Goal: Task Accomplishment & Management: Manage account settings

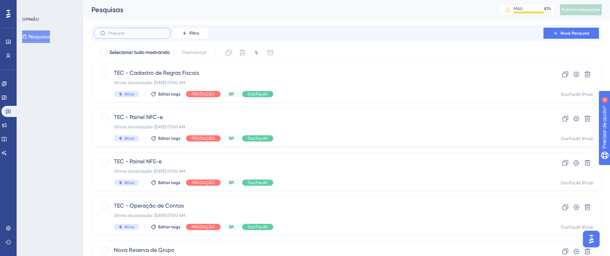
click at [157, 34] on input "text" at bounding box center [136, 33] width 56 height 5
click at [194, 29] on button "Filtro" at bounding box center [190, 33] width 35 height 11
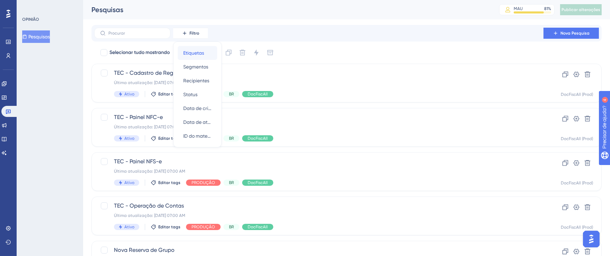
click at [197, 53] on font "Etiquetas" at bounding box center [193, 53] width 21 height 6
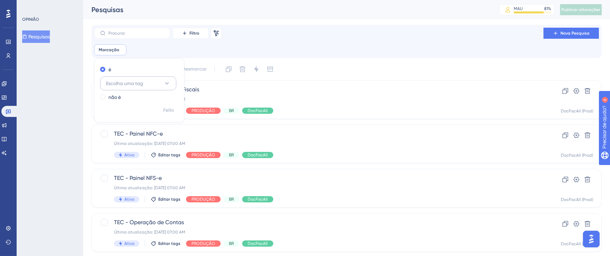
click at [162, 80] on button "Escolha uma tag" at bounding box center [138, 84] width 76 height 14
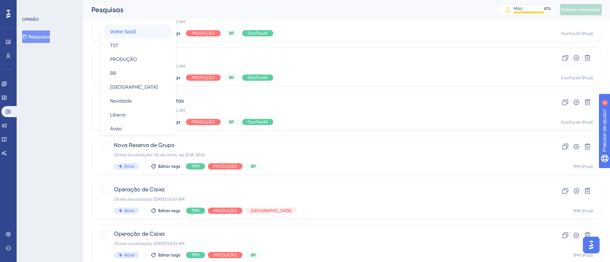
click at [138, 27] on div "Voltar SaaS Voltar SaaS" at bounding box center [138, 32] width 56 height 14
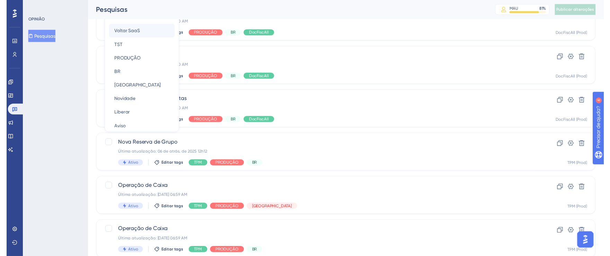
scroll to position [12, 0]
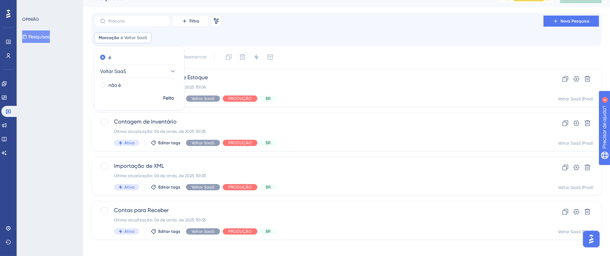
click at [375, 35] on div "Marcação é Voltar SaaS Voltar SaaS Remover é Voltar SaaS não é Feito" at bounding box center [346, 37] width 505 height 11
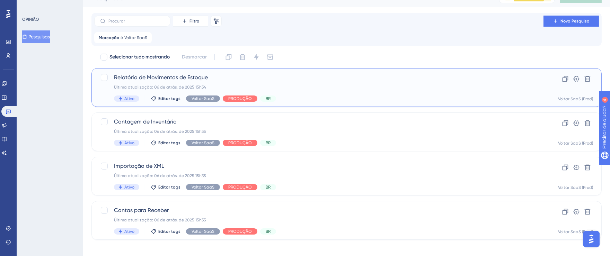
click at [447, 96] on div "Ativo Editar tags Voltar SaaS PRODUÇÃO BR" at bounding box center [319, 99] width 410 height 6
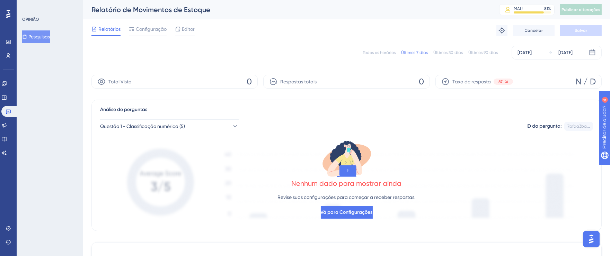
click at [378, 53] on font "Todos os horários" at bounding box center [379, 52] width 33 height 5
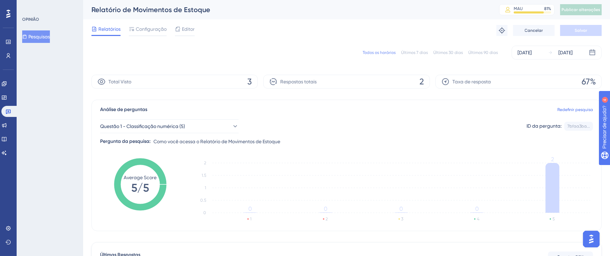
scroll to position [124, 0]
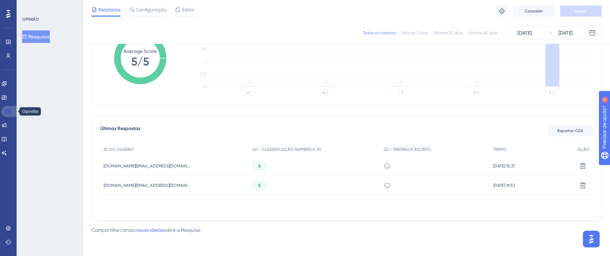
click at [4, 112] on link at bounding box center [9, 111] width 17 height 11
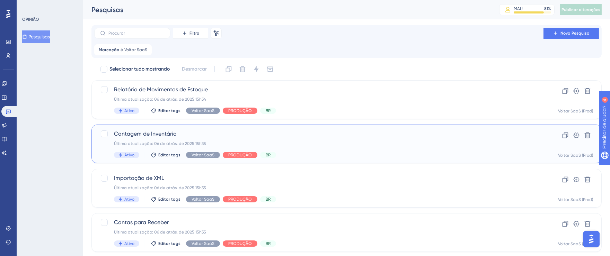
click at [336, 150] on div "Contagem de Inventário Última atualização: 06 de atrás. de 2025 15h35 Ativo Edi…" at bounding box center [319, 144] width 410 height 28
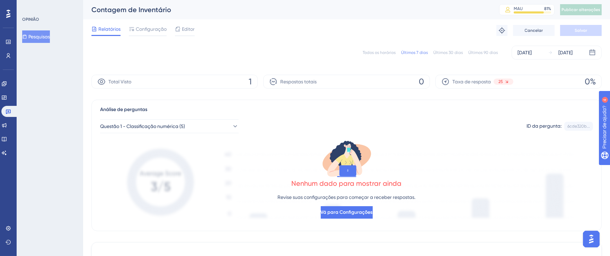
click at [383, 51] on font "Todos os horários" at bounding box center [379, 52] width 33 height 5
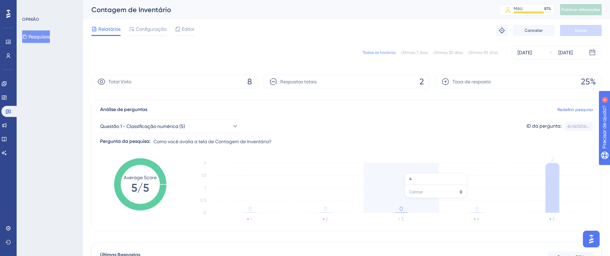
scroll to position [124, 0]
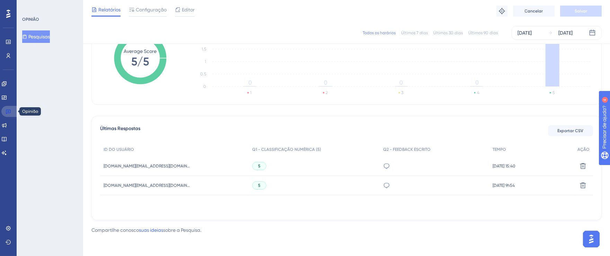
click at [10, 113] on icon at bounding box center [9, 112] width 6 height 6
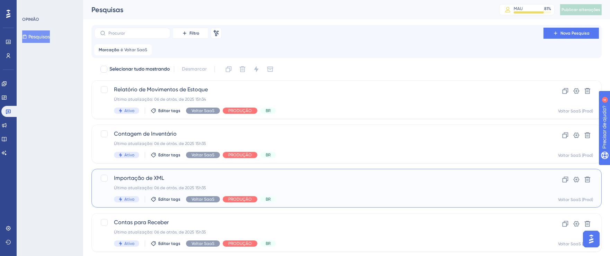
click at [309, 186] on div "Última atualização: 06 de atrás. de 2025 15h35" at bounding box center [319, 188] width 410 height 6
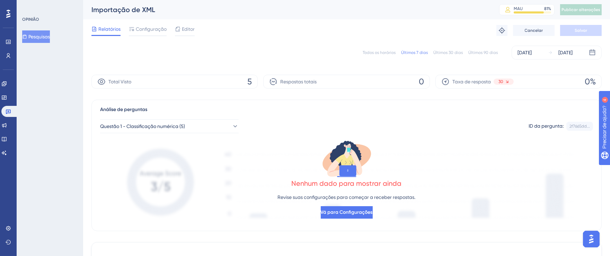
click at [377, 51] on font "Todos os horários" at bounding box center [379, 52] width 33 height 5
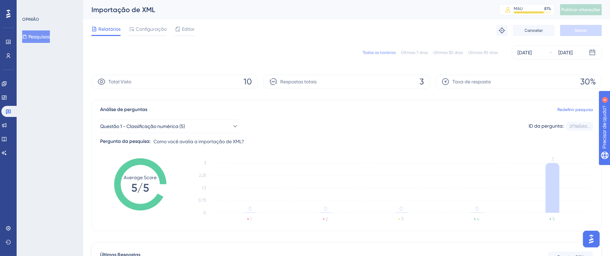
scroll to position [135, 0]
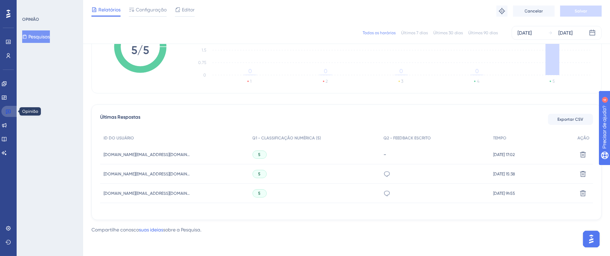
click at [16, 114] on link at bounding box center [9, 111] width 17 height 11
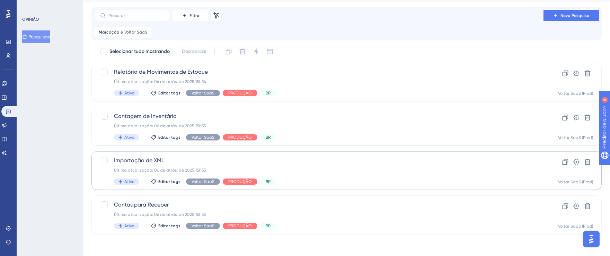
scroll to position [18, 0]
click at [381, 207] on span "Contas para Receber" at bounding box center [319, 204] width 410 height 8
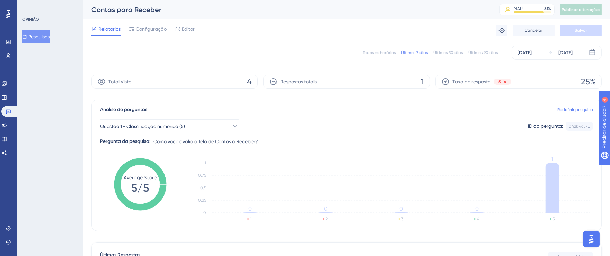
click at [387, 52] on font "Todos os horários" at bounding box center [379, 52] width 33 height 5
click at [12, 110] on link at bounding box center [9, 111] width 17 height 11
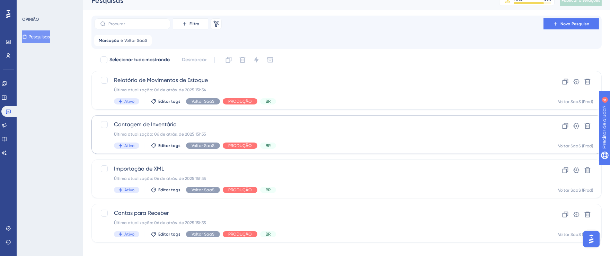
scroll to position [18, 0]
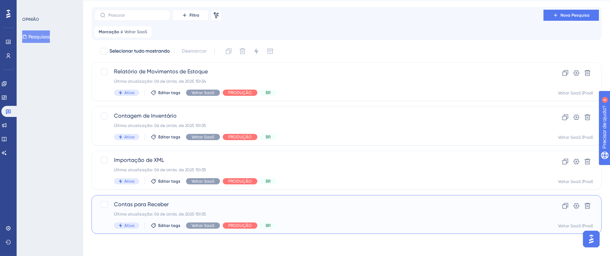
click at [396, 214] on div "Última atualização: 06 de atrás. de 2025 15h35" at bounding box center [319, 215] width 410 height 6
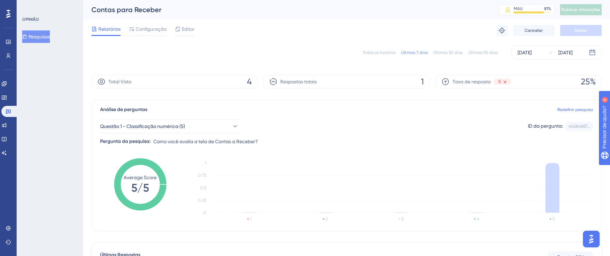
click at [371, 53] on font "Todos os horários" at bounding box center [379, 52] width 33 height 5
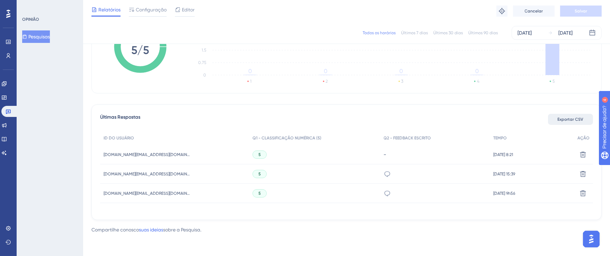
click at [568, 119] on font "Exportar CSV" at bounding box center [571, 119] width 26 height 5
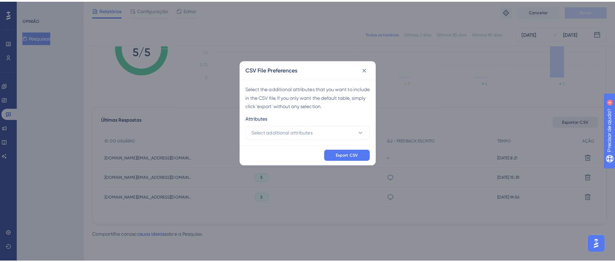
scroll to position [129, 0]
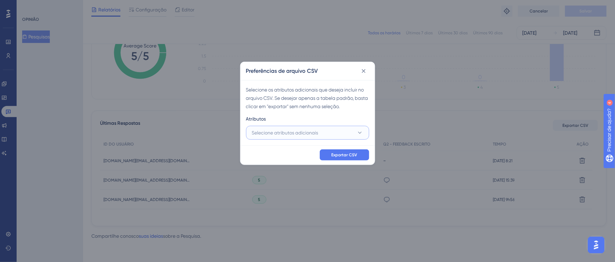
click at [347, 131] on button "Selecione atributos adicionais" at bounding box center [307, 133] width 123 height 14
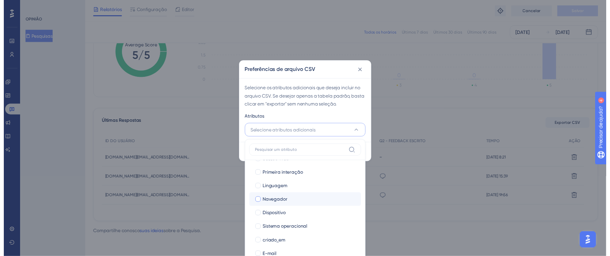
scroll to position [47, 0]
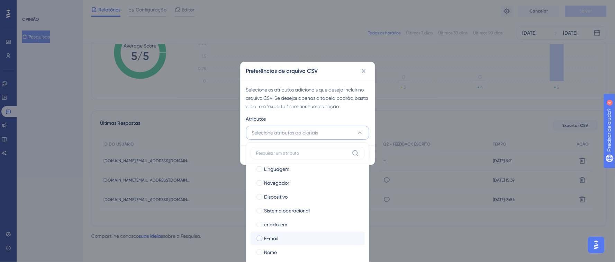
click at [261, 237] on div at bounding box center [260, 238] width 6 height 6
checkbox input "true"
click at [263, 248] on label "Nome" at bounding box center [307, 252] width 103 height 8
checkbox input "true"
click at [346, 116] on div "Atributos" at bounding box center [307, 120] width 123 height 11
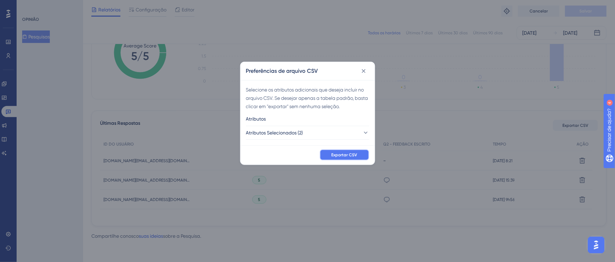
click at [359, 158] on button "Exportar CSV" at bounding box center [345, 154] width 50 height 11
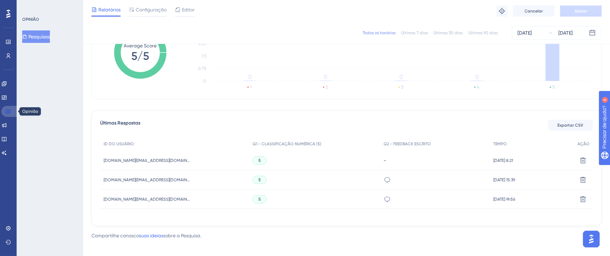
click at [3, 113] on link at bounding box center [9, 111] width 17 height 11
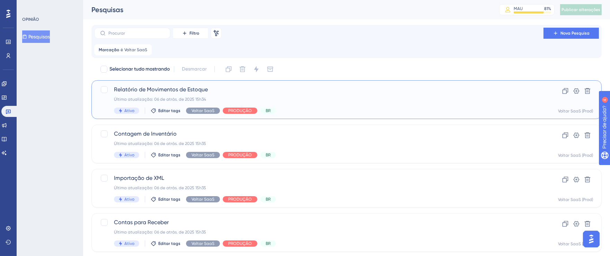
click at [444, 94] on div "Relatório de Movimentos de Estoque Última atualização: 06 de atrás. de 2025 15h…" at bounding box center [319, 100] width 410 height 28
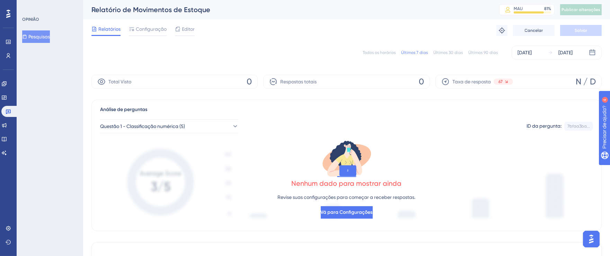
click at [378, 54] on font "Todos os horários" at bounding box center [379, 52] width 33 height 5
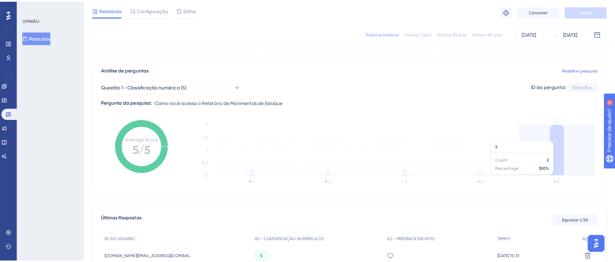
scroll to position [79, 0]
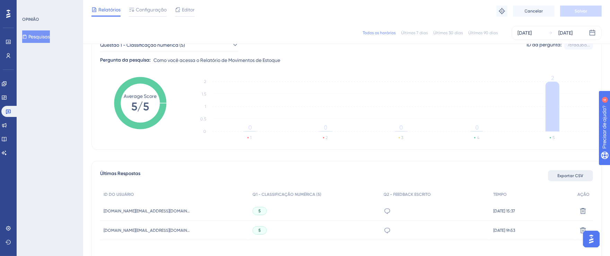
click at [566, 176] on font "Exportar CSV" at bounding box center [571, 175] width 26 height 5
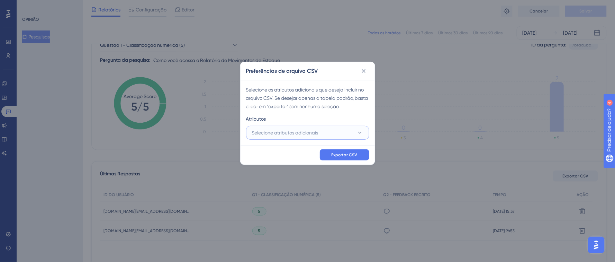
click at [279, 133] on font "Selecione atributos adicionais" at bounding box center [285, 133] width 66 height 6
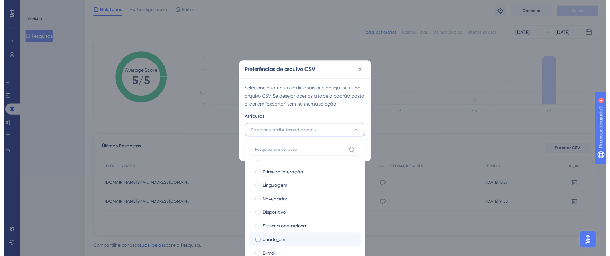
scroll to position [47, 0]
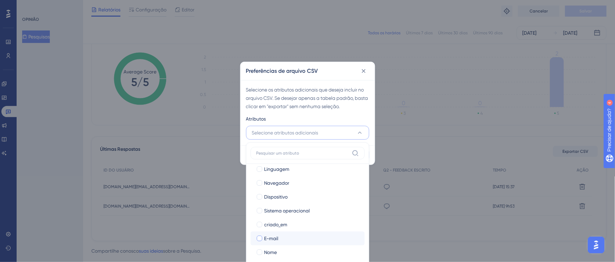
click at [261, 238] on div at bounding box center [260, 238] width 6 height 6
checkbox input "true"
click at [259, 251] on div at bounding box center [260, 252] width 6 height 6
checkbox input "true"
click at [330, 121] on div "Atributos" at bounding box center [307, 120] width 123 height 11
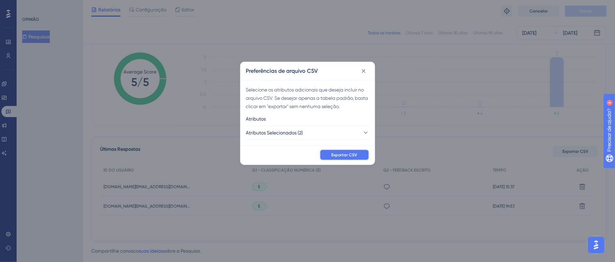
click at [349, 152] on font "Exportar CSV" at bounding box center [345, 154] width 26 height 5
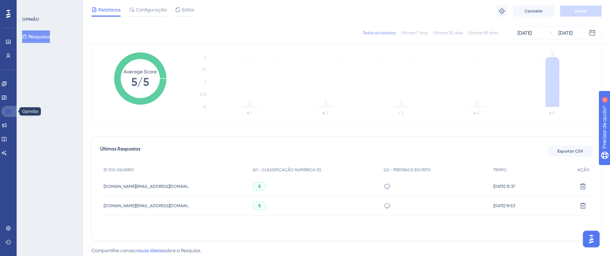
click at [8, 110] on icon at bounding box center [9, 112] width 6 height 6
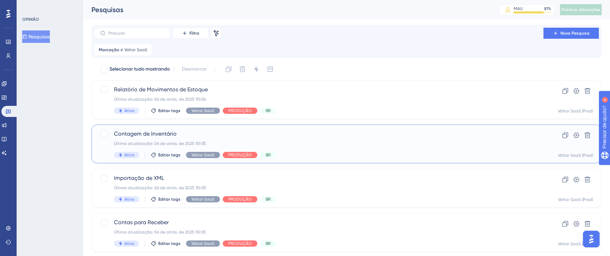
click at [366, 144] on div "Última atualização: 06 de atrás. de 2025 15h35" at bounding box center [319, 144] width 410 height 6
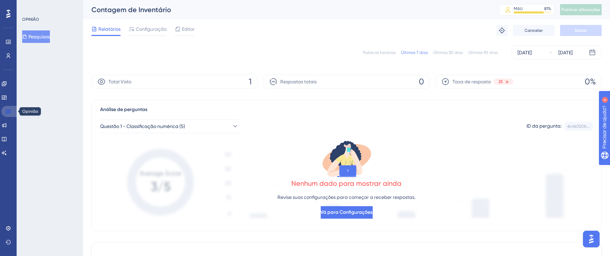
click at [11, 111] on link at bounding box center [9, 111] width 17 height 11
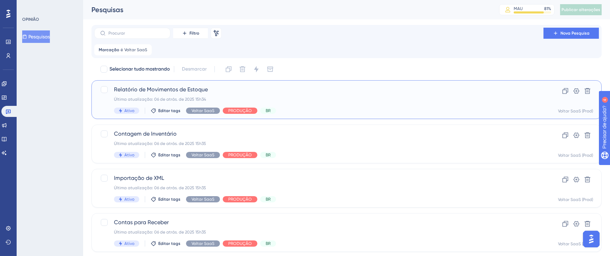
click at [324, 110] on div "Ativo Editar tags Voltar SaaS PRODUÇÃO BR" at bounding box center [319, 111] width 410 height 6
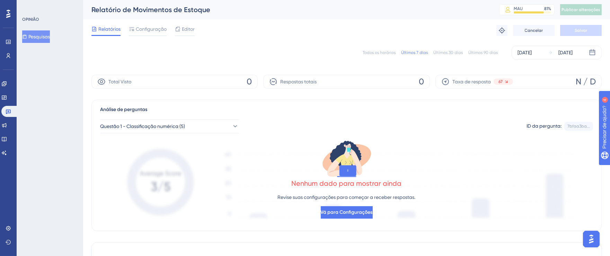
click at [380, 50] on font "Todos os horários" at bounding box center [379, 52] width 33 height 5
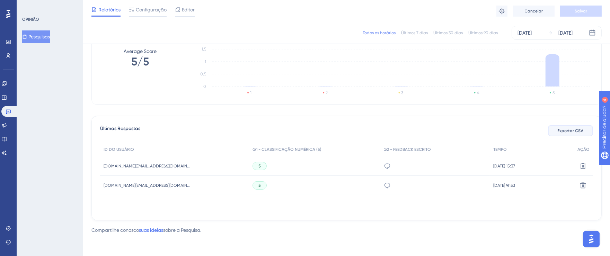
click at [566, 132] on font "Exportar CSV" at bounding box center [571, 130] width 26 height 5
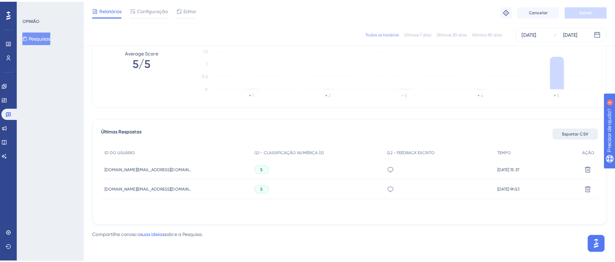
scroll to position [118, 0]
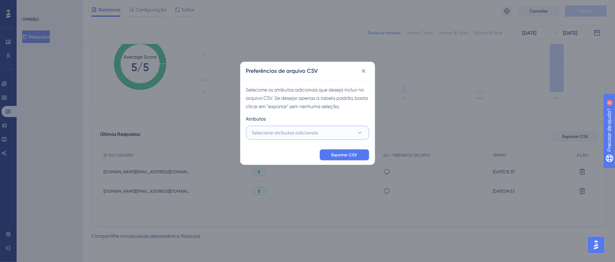
click at [283, 131] on font "Selecione atributos adicionais" at bounding box center [285, 133] width 66 height 6
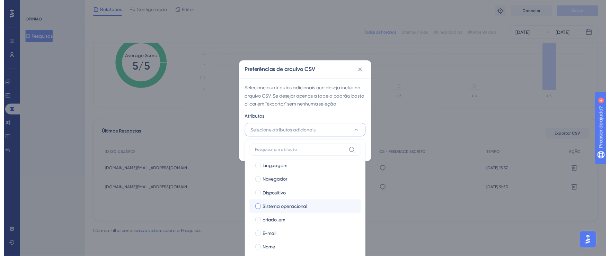
scroll to position [47, 0]
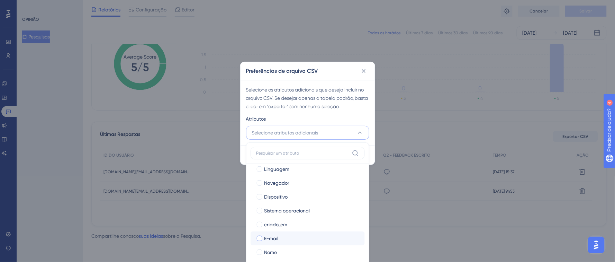
click at [262, 238] on div at bounding box center [259, 238] width 7 height 7
checkbox input "true"
click at [260, 250] on div at bounding box center [260, 252] width 6 height 6
checkbox input "true"
click at [356, 115] on div "Atributos" at bounding box center [307, 120] width 123 height 11
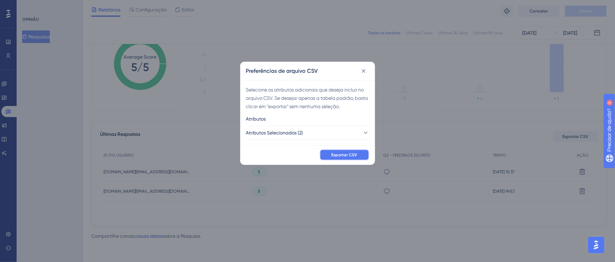
click at [346, 157] on span "Exportar CSV" at bounding box center [345, 155] width 26 height 6
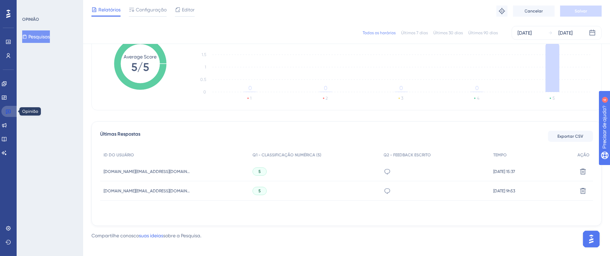
click at [5, 113] on link at bounding box center [9, 111] width 17 height 11
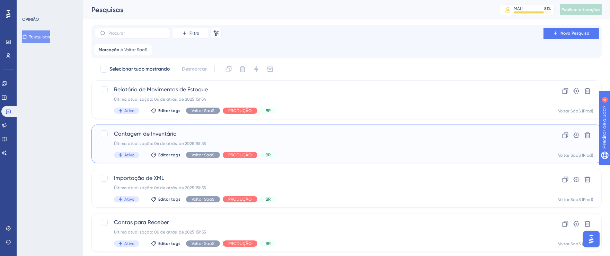
click at [289, 130] on span "Contagem de Inventário" at bounding box center [319, 134] width 410 height 8
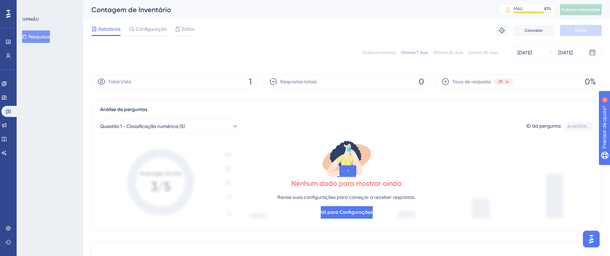
click at [383, 53] on font "Todos os horários" at bounding box center [379, 52] width 33 height 5
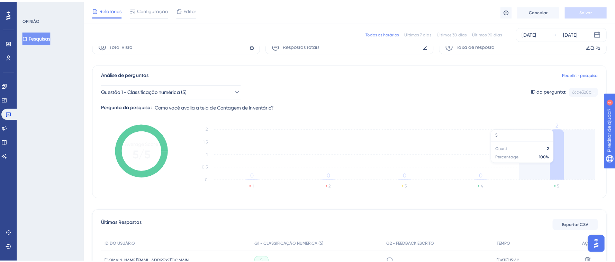
scroll to position [80, 0]
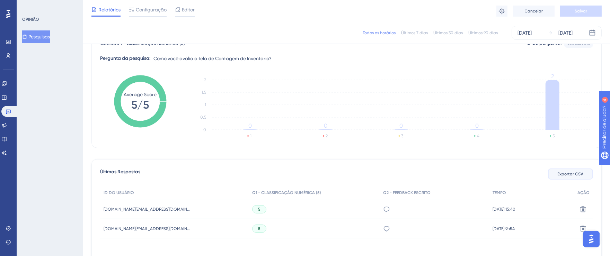
click at [566, 178] on button "Exportar CSV" at bounding box center [570, 174] width 45 height 11
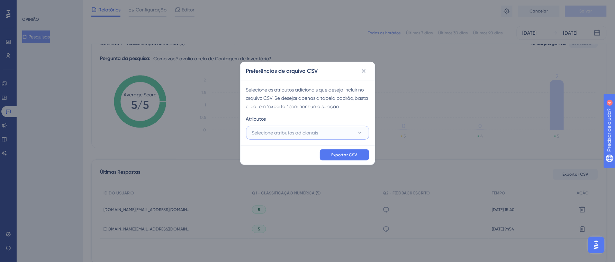
click at [307, 136] on span "Selecione atributos adicionais" at bounding box center [285, 132] width 66 height 8
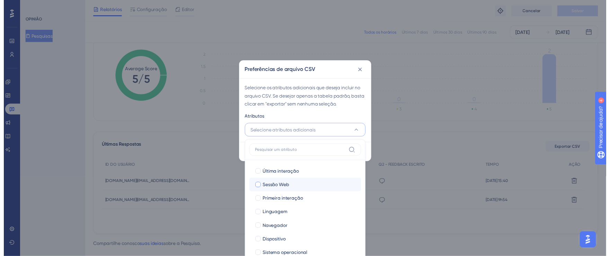
scroll to position [47, 0]
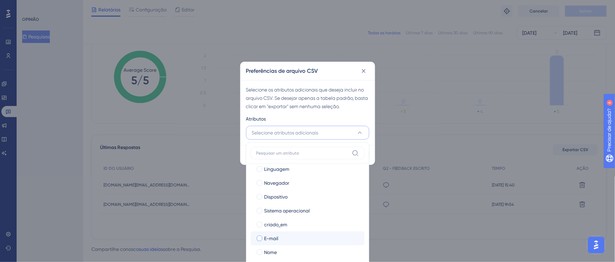
click at [262, 237] on div at bounding box center [260, 238] width 6 height 6
checkbox input "true"
click at [261, 251] on div at bounding box center [260, 252] width 6 height 6
checkbox input "true"
click at [348, 117] on div "Atributos" at bounding box center [307, 120] width 123 height 11
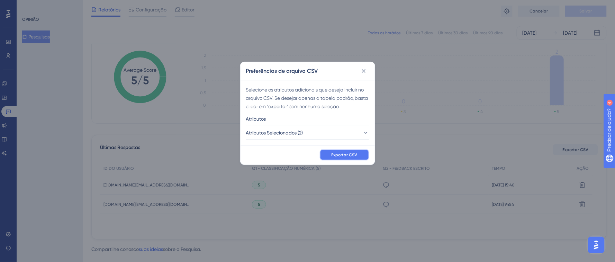
click at [349, 152] on font "Exportar CSV" at bounding box center [345, 154] width 26 height 5
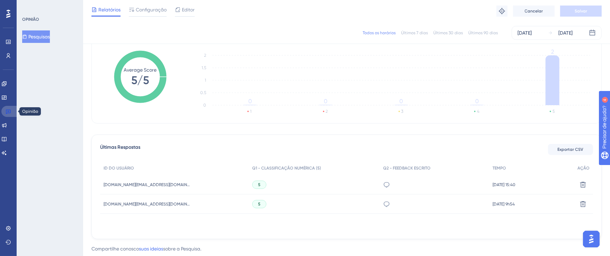
click at [11, 110] on link at bounding box center [9, 111] width 17 height 11
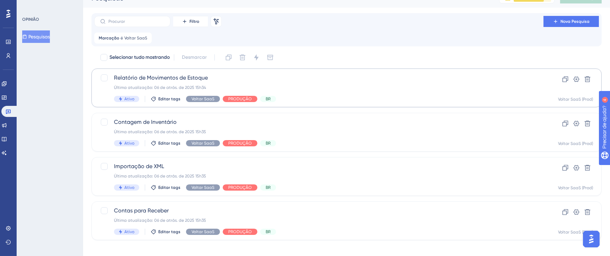
scroll to position [18, 0]
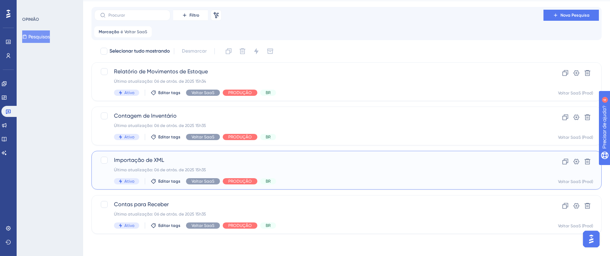
click at [293, 172] on div "Última atualização: 06 de atrás. de 2025 15h35" at bounding box center [319, 170] width 410 height 6
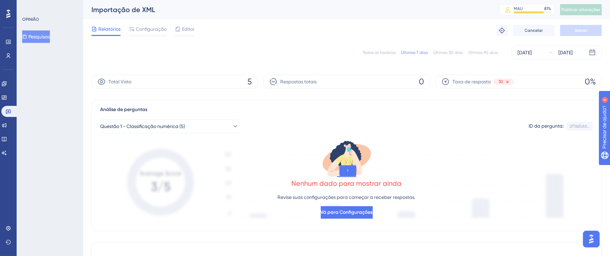
click at [378, 50] on font "Todos os horários" at bounding box center [379, 52] width 33 height 5
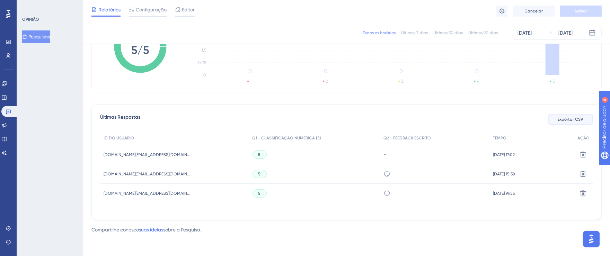
click at [572, 125] on button "Exportar CSV" at bounding box center [570, 119] width 45 height 11
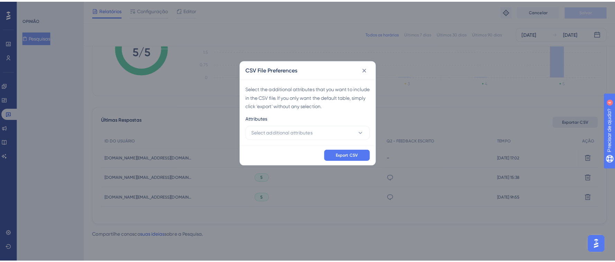
scroll to position [129, 0]
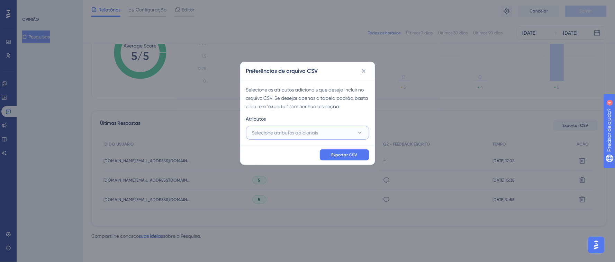
click at [296, 136] on span "Selecione atributos adicionais" at bounding box center [285, 132] width 66 height 8
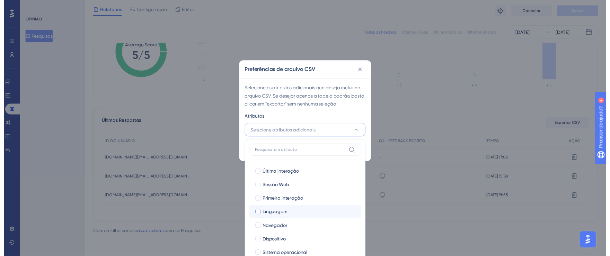
scroll to position [47, 0]
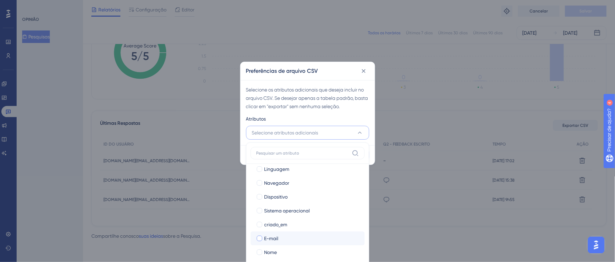
click at [260, 237] on div at bounding box center [260, 238] width 6 height 6
checkbox input "true"
click at [259, 248] on label "Nome" at bounding box center [307, 252] width 103 height 8
checkbox input "true"
click at [348, 119] on div "Atributos" at bounding box center [307, 120] width 123 height 11
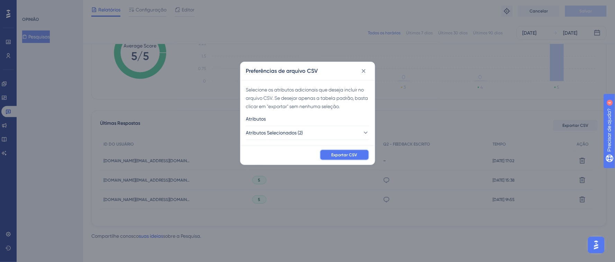
click at [353, 153] on font "Exportar CSV" at bounding box center [345, 154] width 26 height 5
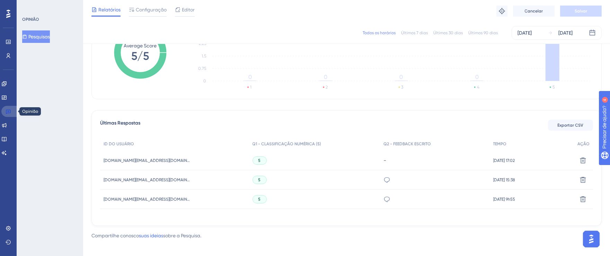
click at [8, 109] on icon at bounding box center [9, 112] width 6 height 6
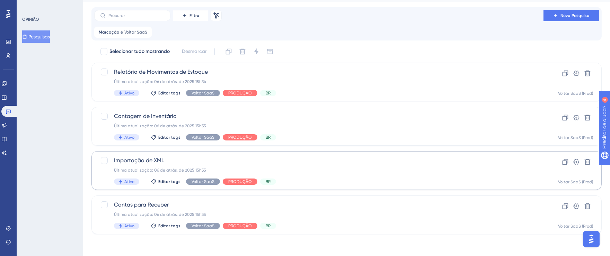
scroll to position [18, 0]
click at [344, 212] on div "Última atualização: 06 de atrás. de 2025 15h35" at bounding box center [319, 215] width 410 height 6
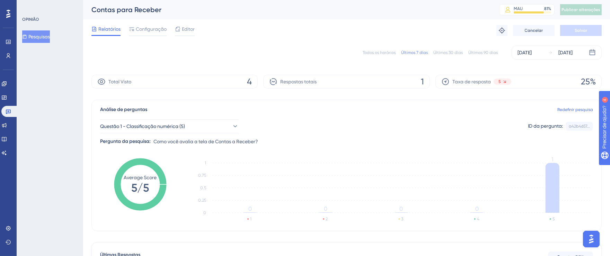
click at [387, 51] on font "Todos os horários" at bounding box center [379, 52] width 33 height 5
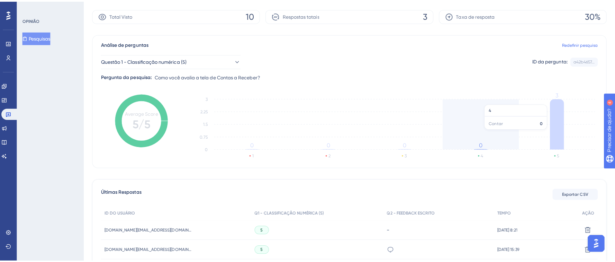
scroll to position [67, 0]
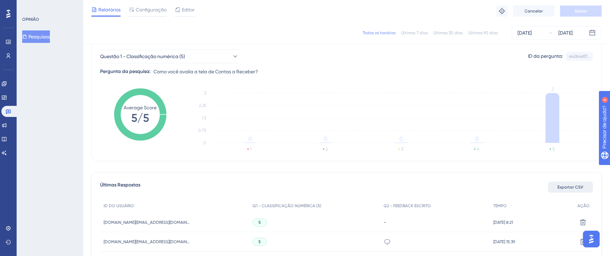
click at [569, 185] on font "Exportar CSV" at bounding box center [571, 187] width 26 height 5
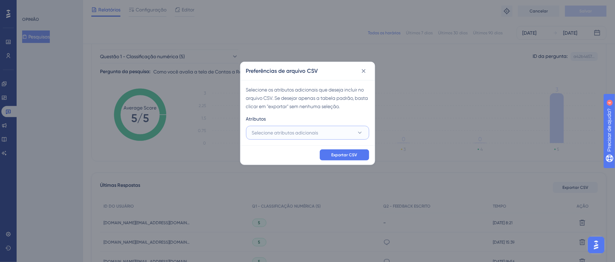
click at [346, 135] on button "Selecione atributos adicionais" at bounding box center [307, 133] width 123 height 14
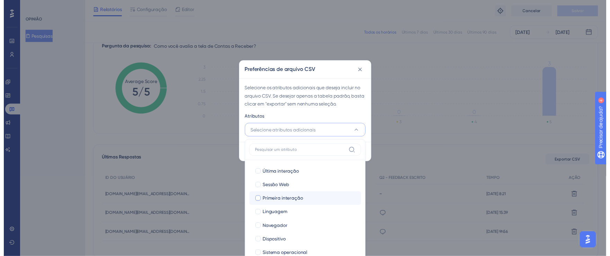
scroll to position [47, 0]
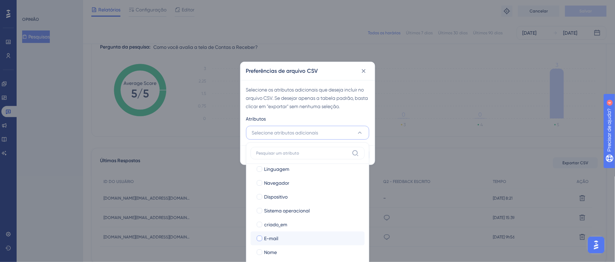
click at [263, 240] on label "E-mail" at bounding box center [307, 238] width 103 height 8
checkbox input "true"
click at [260, 250] on div at bounding box center [260, 252] width 6 height 6
checkbox input "true"
click at [340, 117] on div "Atributos" at bounding box center [307, 120] width 123 height 11
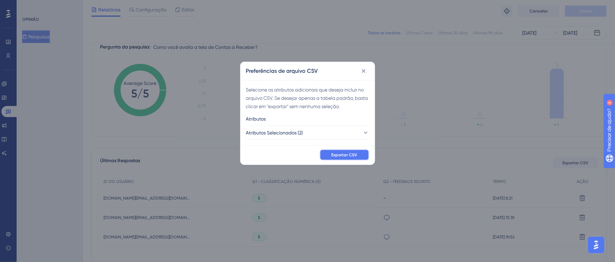
click at [353, 152] on font "Exportar CSV" at bounding box center [345, 154] width 26 height 5
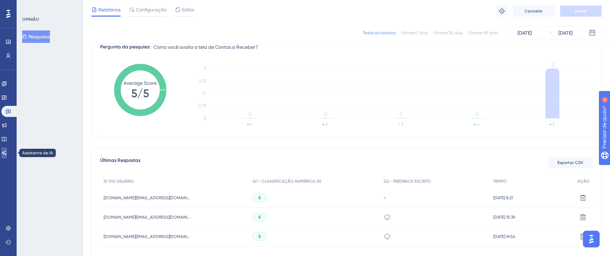
click at [6, 154] on icon at bounding box center [4, 153] width 6 height 6
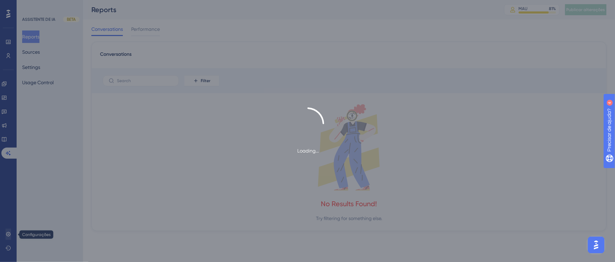
click at [10, 235] on div "Loading..." at bounding box center [307, 131] width 615 height 262
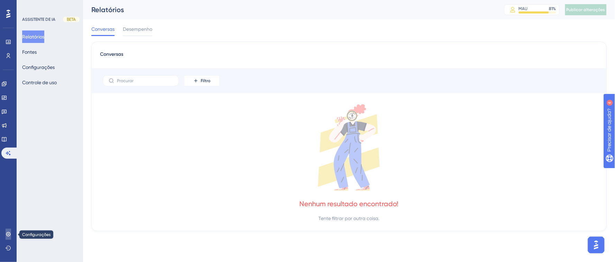
click at [10, 235] on icon at bounding box center [8, 234] width 5 height 5
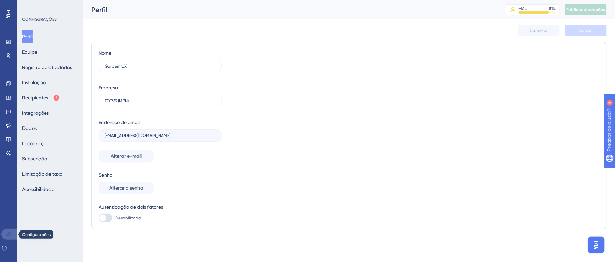
click at [8, 234] on icon at bounding box center [8, 234] width 5 height 5
click at [34, 95] on font "Recipientes" at bounding box center [35, 98] width 26 height 6
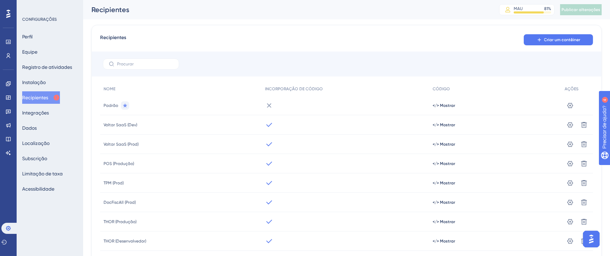
click at [58, 131] on div "Perfil Equipe Registro de atividades Instalação Recipientes Integrações Dados L…" at bounding box center [50, 112] width 56 height 165
click at [31, 124] on font "Dados" at bounding box center [29, 128] width 15 height 8
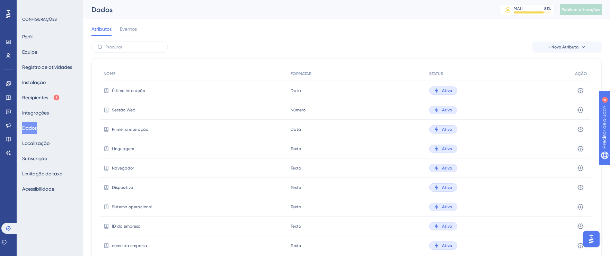
scroll to position [95, 0]
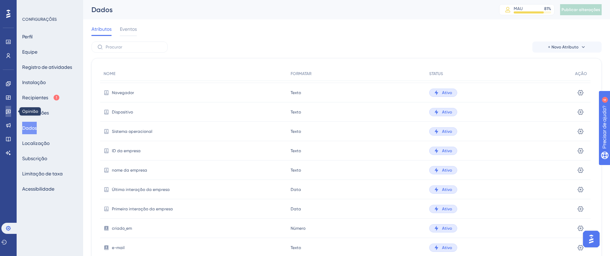
click at [6, 114] on link at bounding box center [9, 111] width 6 height 11
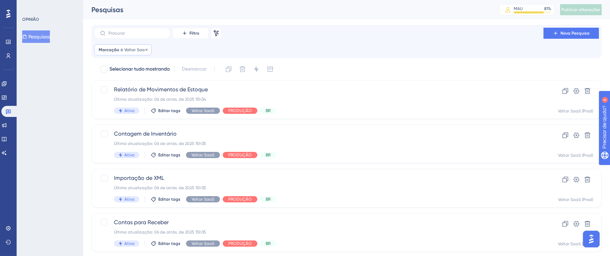
click at [148, 50] on div "Marcação é Voltar SaaS Voltar SaaS Remover" at bounding box center [122, 49] width 57 height 11
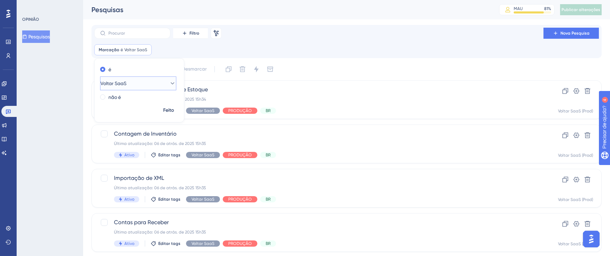
click at [170, 83] on icon at bounding box center [172, 83] width 7 height 7
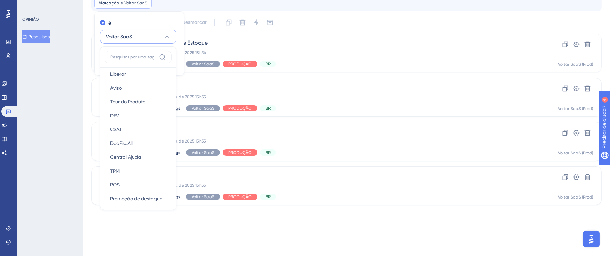
scroll to position [120, 0]
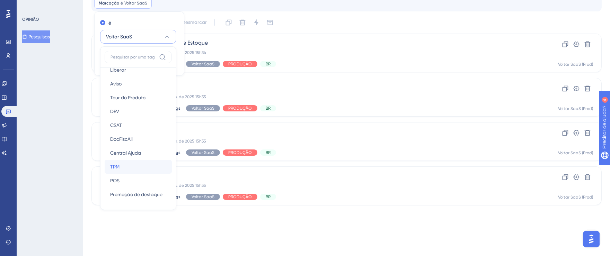
click at [135, 167] on div "TPM TPM" at bounding box center [138, 167] width 56 height 14
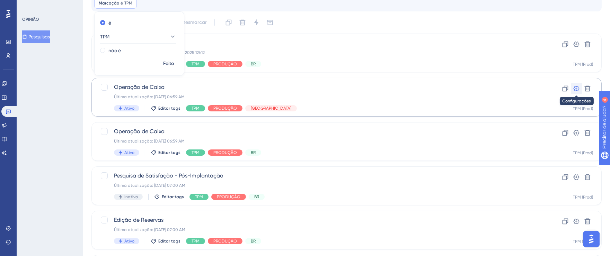
click at [578, 86] on icon at bounding box center [576, 88] width 7 height 7
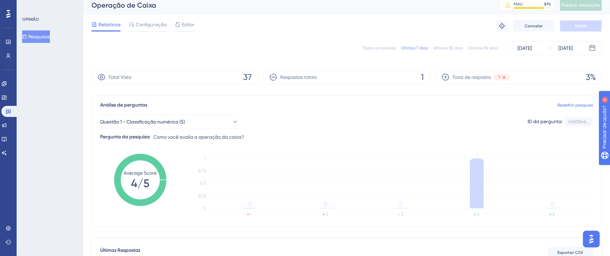
scroll to position [80, 0]
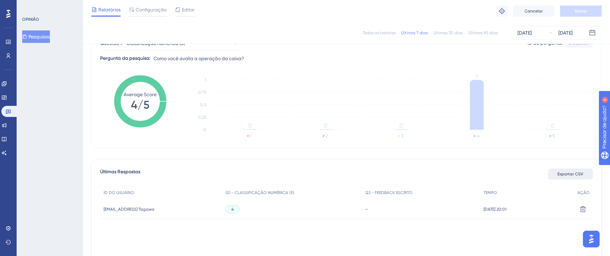
click at [563, 172] on font "Exportar CSV" at bounding box center [571, 174] width 26 height 5
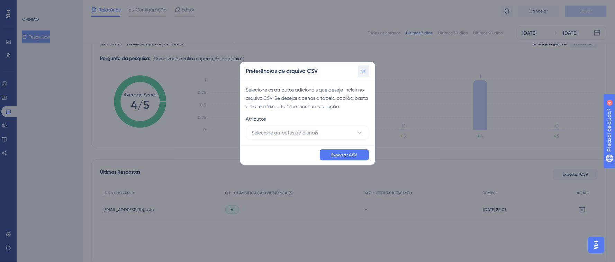
click at [365, 67] on button at bounding box center [363, 70] width 11 height 11
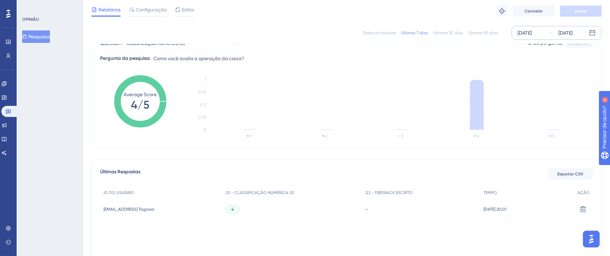
click at [528, 35] on font "[DATE]" at bounding box center [524, 33] width 14 height 6
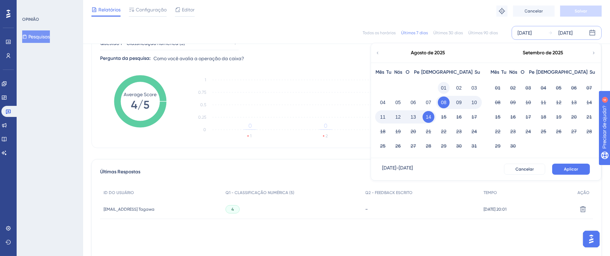
click at [443, 85] on font "01" at bounding box center [444, 88] width 6 height 6
click at [430, 113] on font "14" at bounding box center [429, 117] width 6 height 8
click at [574, 172] on button "Aplicar" at bounding box center [571, 169] width 38 height 11
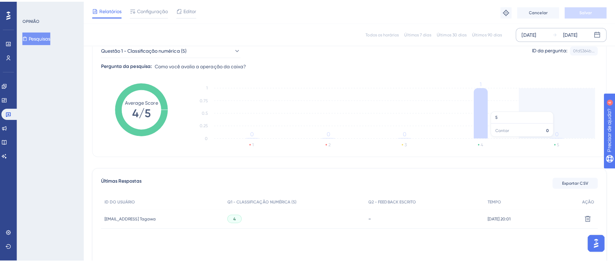
scroll to position [77, 0]
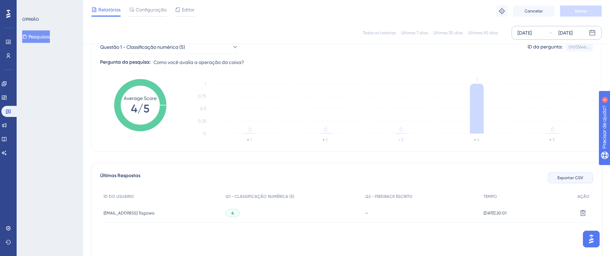
click at [580, 180] on font "Exportar CSV" at bounding box center [571, 178] width 26 height 5
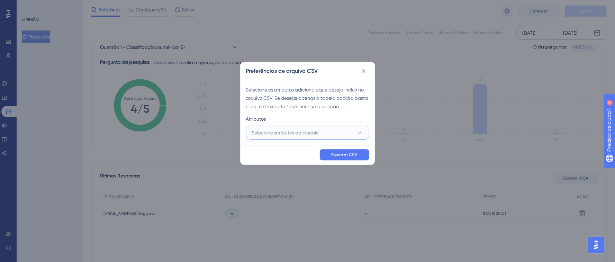
click at [294, 128] on button "Selecione atributos adicionais" at bounding box center [307, 133] width 123 height 14
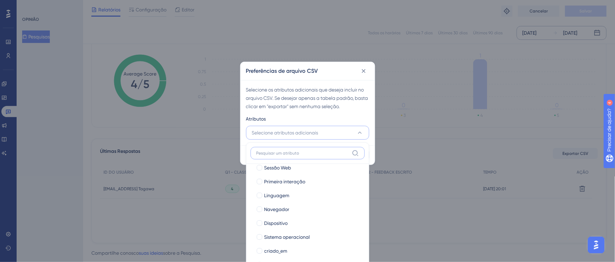
scroll to position [47, 0]
click at [260, 238] on div at bounding box center [260, 238] width 6 height 6
checkbox input "true"
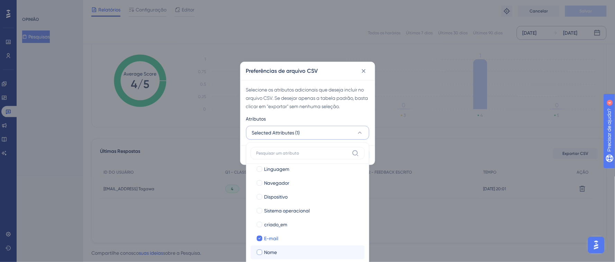
click at [264, 254] on label "Nome" at bounding box center [307, 252] width 103 height 8
checkbox input "true"
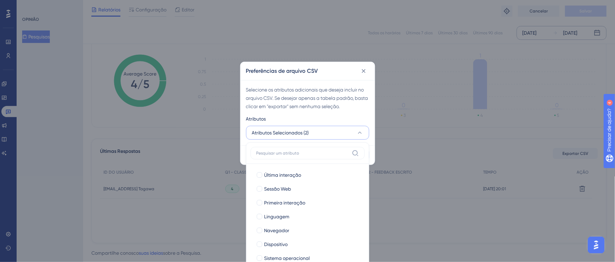
click at [357, 119] on div "Atributos" at bounding box center [307, 120] width 123 height 11
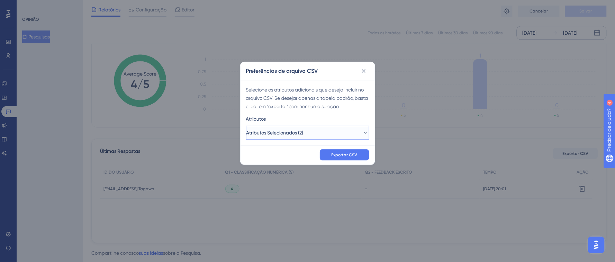
click at [364, 131] on button "Atributos Selecionados (2)" at bounding box center [307, 133] width 123 height 14
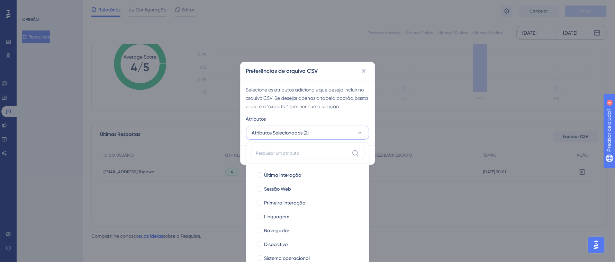
click at [342, 118] on div "Atributos" at bounding box center [307, 120] width 123 height 11
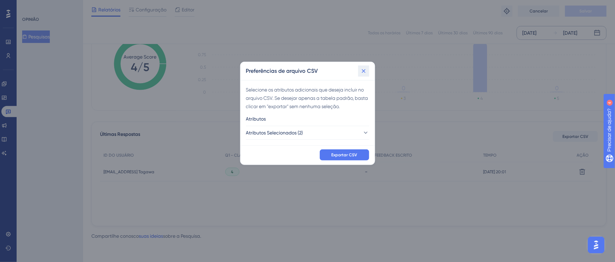
click at [365, 72] on icon at bounding box center [364, 71] width 4 height 4
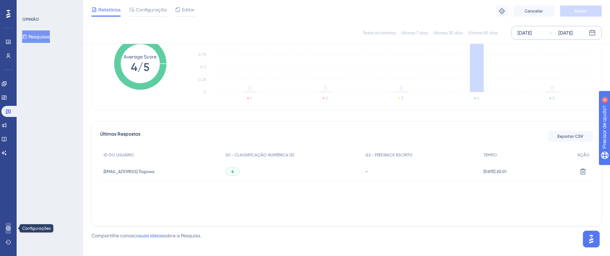
click at [11, 229] on link at bounding box center [9, 228] width 6 height 11
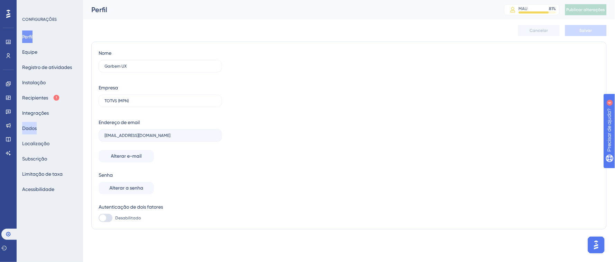
click at [36, 124] on font "Dados" at bounding box center [29, 128] width 15 height 8
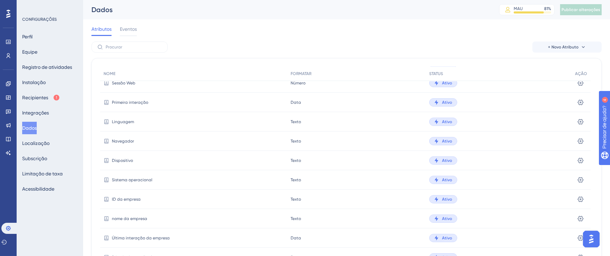
scroll to position [56, 0]
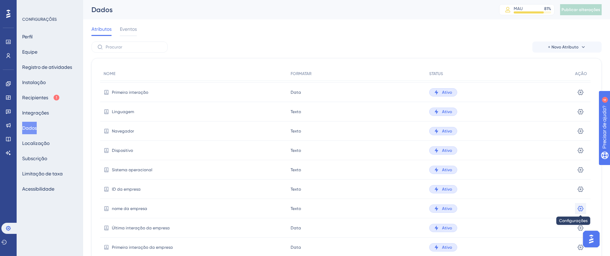
click at [582, 37] on icon at bounding box center [581, 34] width 6 height 6
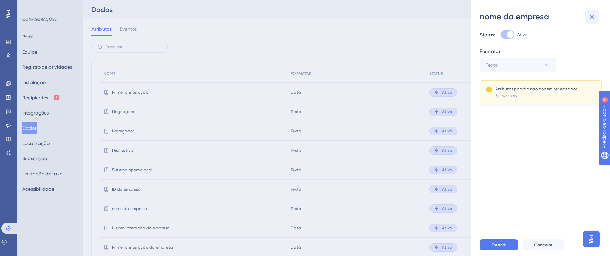
click at [595, 18] on icon at bounding box center [592, 16] width 8 height 8
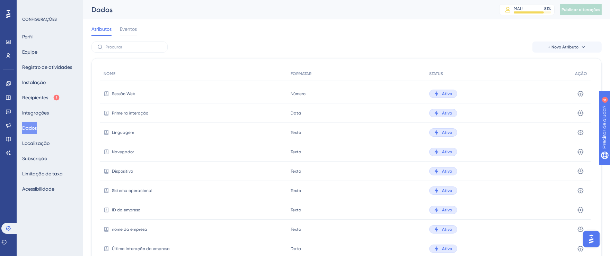
scroll to position [0, 0]
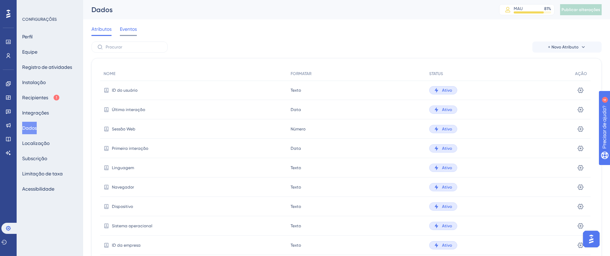
click at [134, 32] on span "Eventos" at bounding box center [128, 29] width 17 height 8
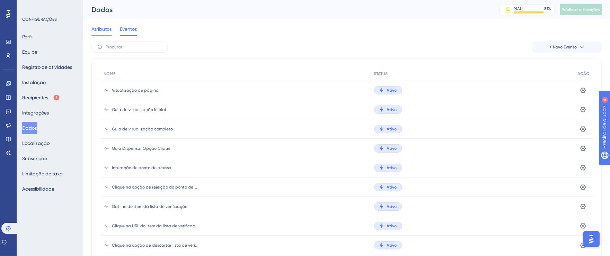
click at [99, 29] on font "Atributos" at bounding box center [101, 29] width 20 height 6
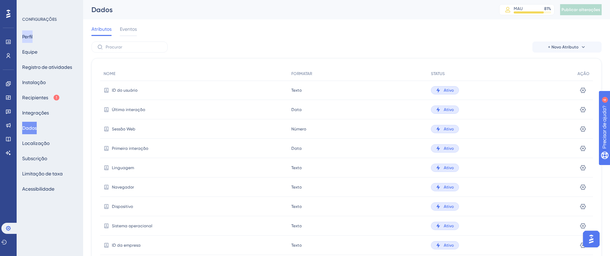
click at [33, 39] on button "Perfil" at bounding box center [27, 36] width 10 height 12
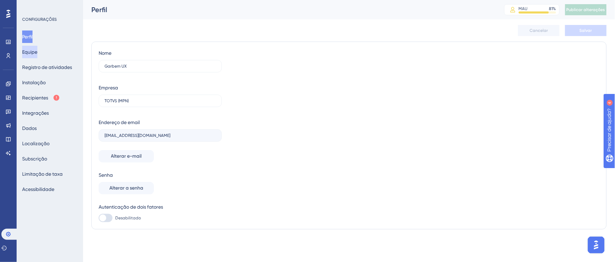
click at [37, 53] on font "Equipe" at bounding box center [29, 52] width 15 height 6
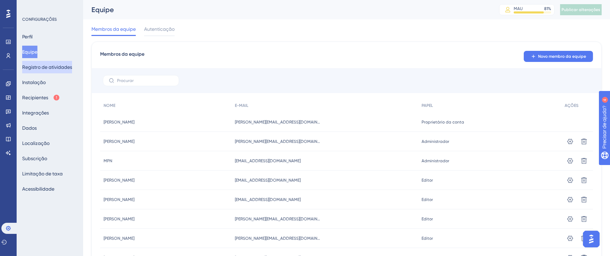
click at [41, 65] on font "Registro de atividades" at bounding box center [47, 67] width 50 height 6
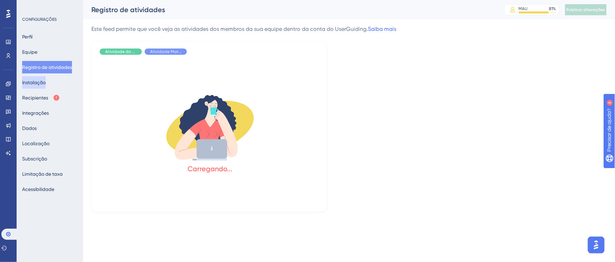
click at [46, 83] on font "Instalação" at bounding box center [34, 83] width 24 height 6
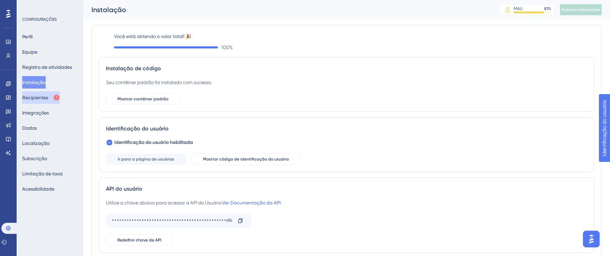
click at [44, 96] on font "Recipientes" at bounding box center [35, 98] width 26 height 6
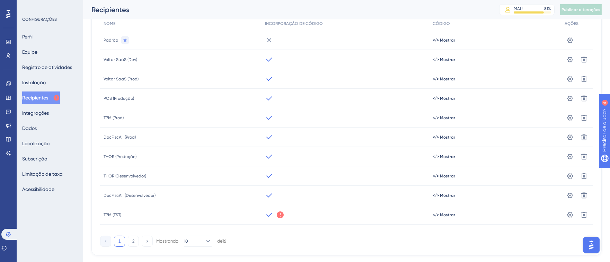
scroll to position [86, 0]
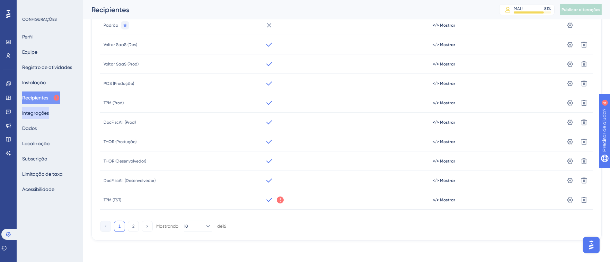
click at [42, 116] on font "Integrações" at bounding box center [35, 113] width 27 height 8
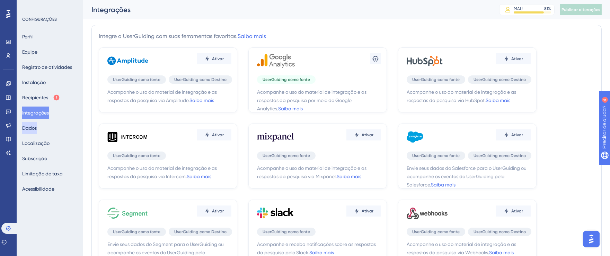
click at [37, 129] on font "Dados" at bounding box center [29, 128] width 15 height 6
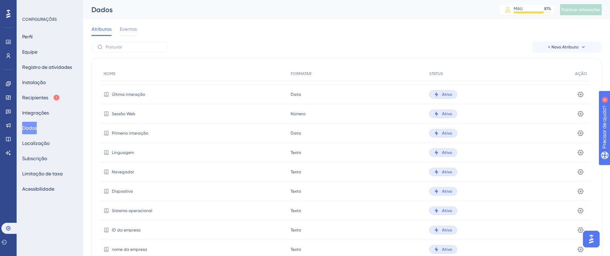
scroll to position [125, 0]
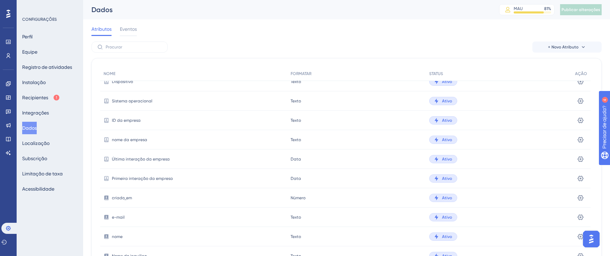
click at [135, 139] on font "nome da empresa" at bounding box center [129, 139] width 35 height 5
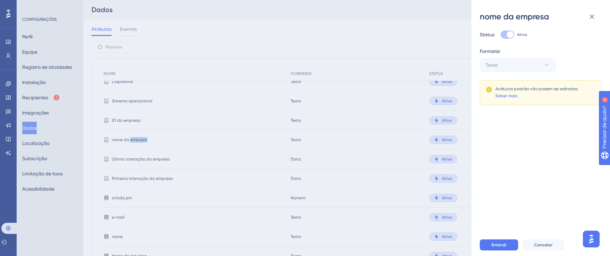
click at [503, 95] on font "Saber mais" at bounding box center [506, 95] width 22 height 5
click at [590, 16] on icon at bounding box center [592, 17] width 5 height 5
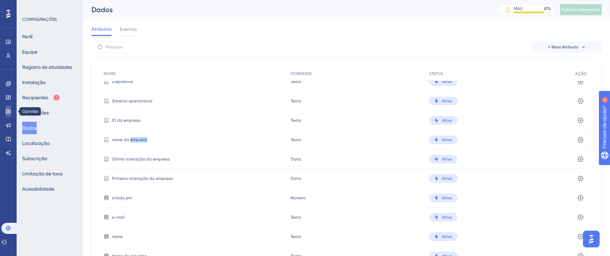
click at [9, 112] on icon at bounding box center [9, 112] width 6 height 6
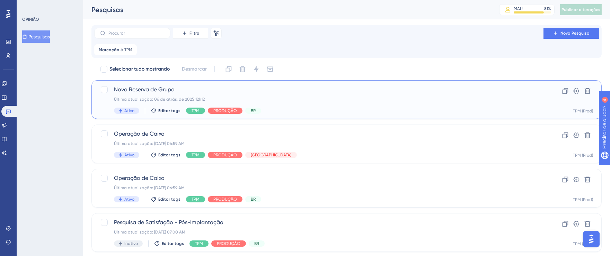
click at [350, 102] on div "Nova Reserva de Grupo Última atualização: 06 de atrás. de 2025 12h12 Ativo Edit…" at bounding box center [319, 100] width 410 height 28
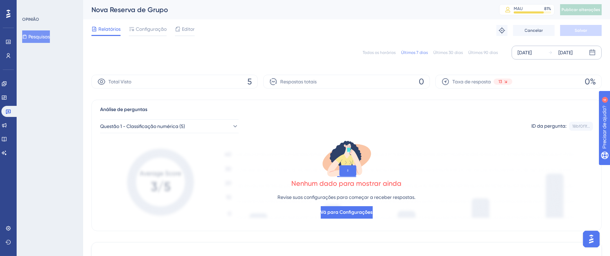
click at [521, 52] on div "[DATE]" at bounding box center [524, 52] width 14 height 8
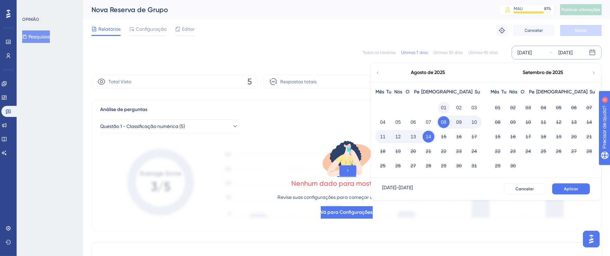
click at [442, 108] on font "01" at bounding box center [444, 108] width 6 height 6
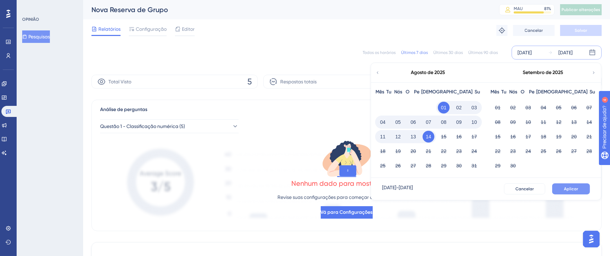
click at [576, 191] on span "Aplicar" at bounding box center [571, 189] width 14 height 6
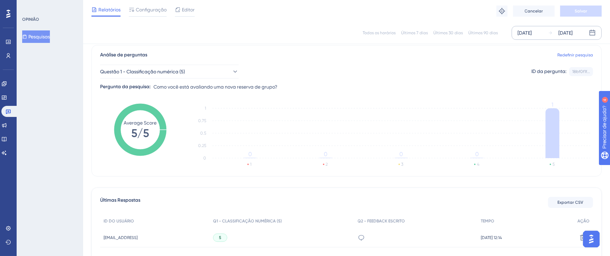
scroll to position [124, 0]
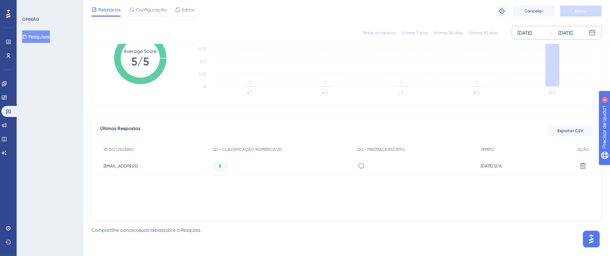
click at [502, 164] on font "[DATE] 12:14" at bounding box center [491, 166] width 21 height 5
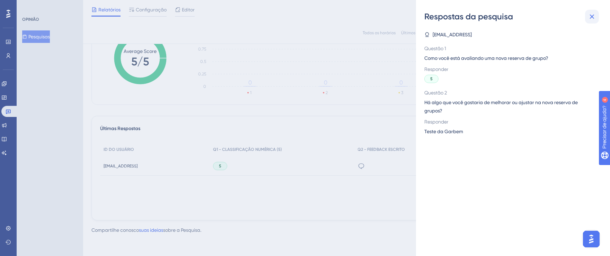
click at [594, 14] on icon at bounding box center [592, 16] width 8 height 8
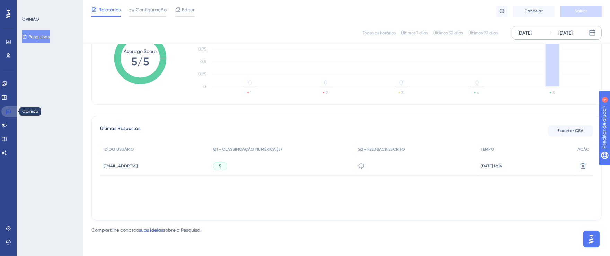
click at [5, 113] on link at bounding box center [9, 111] width 17 height 11
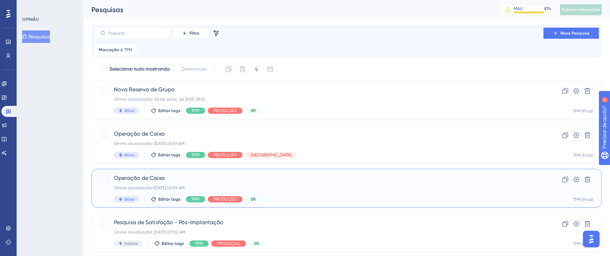
click at [389, 188] on div "Última atualização: [DATE] 06:59 AM" at bounding box center [319, 188] width 410 height 6
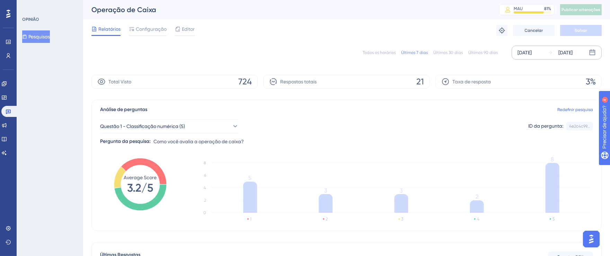
click at [523, 55] on font "[DATE]" at bounding box center [524, 53] width 14 height 6
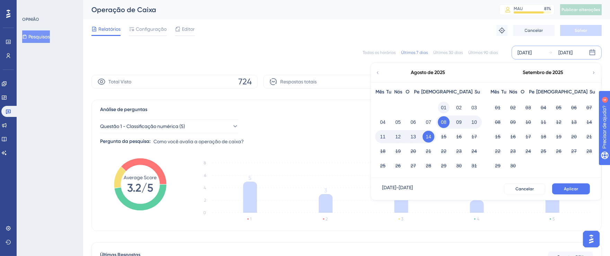
click at [441, 106] on font "01" at bounding box center [444, 108] width 6 height 6
click at [574, 186] on button "Aplicar" at bounding box center [571, 189] width 38 height 11
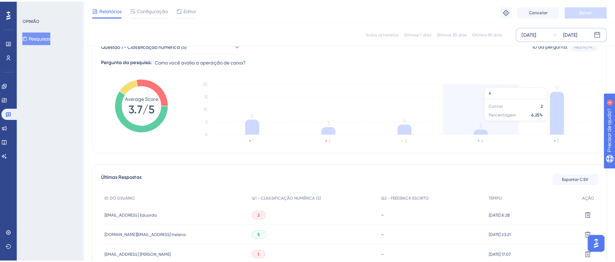
scroll to position [80, 0]
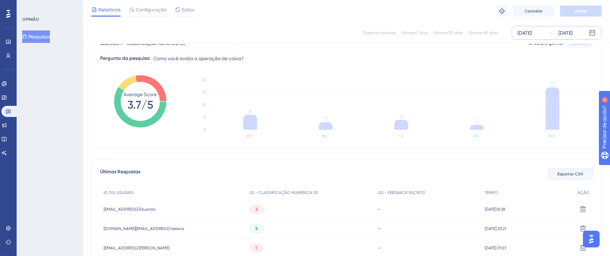
click at [562, 177] on button "Exportar CSV" at bounding box center [570, 174] width 45 height 11
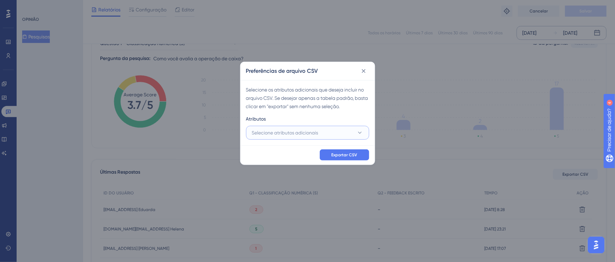
click at [285, 127] on button "Selecione atributos adicionais" at bounding box center [307, 133] width 123 height 14
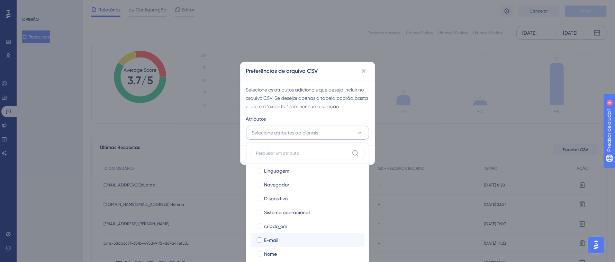
scroll to position [47, 0]
click at [261, 239] on div at bounding box center [260, 238] width 6 height 6
checkbox input "true"
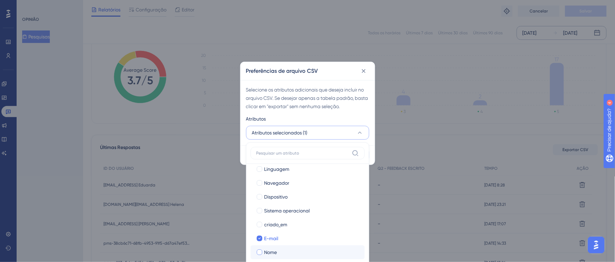
click at [262, 250] on div at bounding box center [260, 252] width 6 height 6
checkbox input "true"
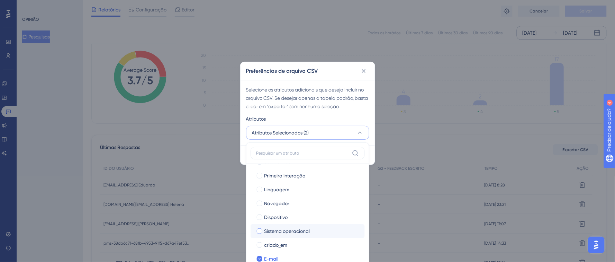
scroll to position [0, 0]
click at [344, 152] on input at bounding box center [303, 153] width 93 height 6
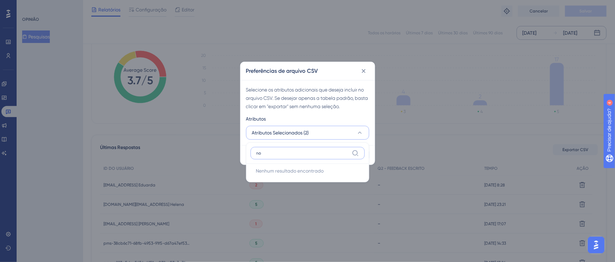
type input "n"
type input "e"
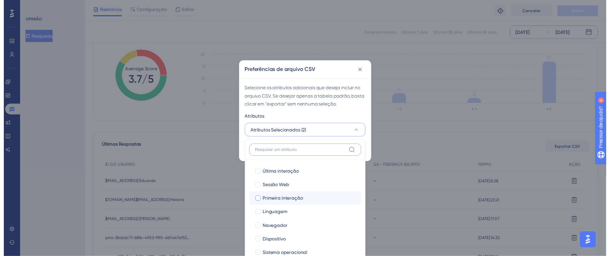
scroll to position [47, 0]
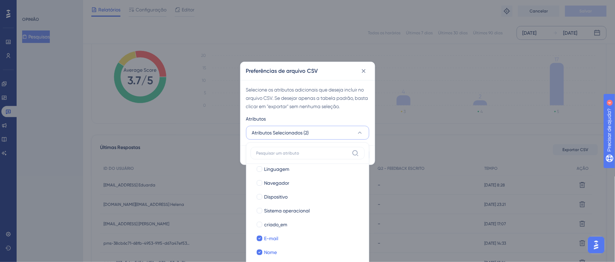
click at [348, 112] on div "Selecione os atributos adicionais que deseja incluir no arquivo CSV. Se desejar…" at bounding box center [308, 112] width 134 height 65
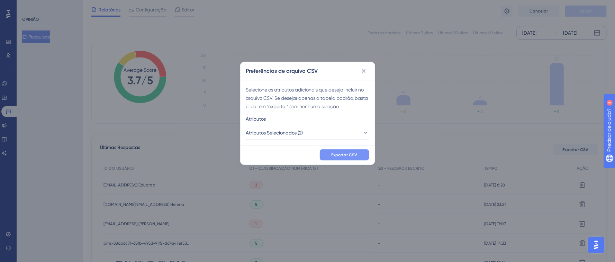
click at [352, 158] on button "Exportar CSV" at bounding box center [345, 154] width 50 height 11
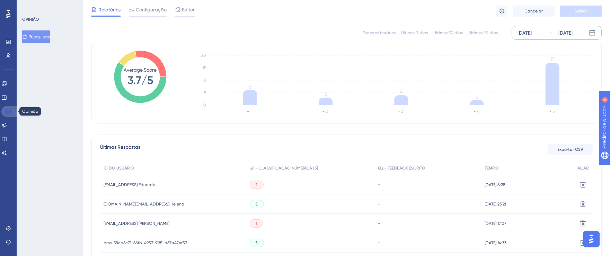
click at [6, 112] on icon at bounding box center [9, 112] width 6 height 6
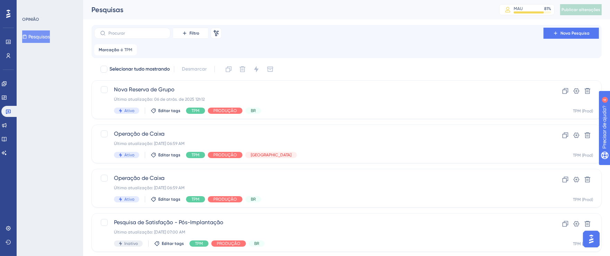
click at [10, 16] on icon at bounding box center [8, 14] width 4 height 8
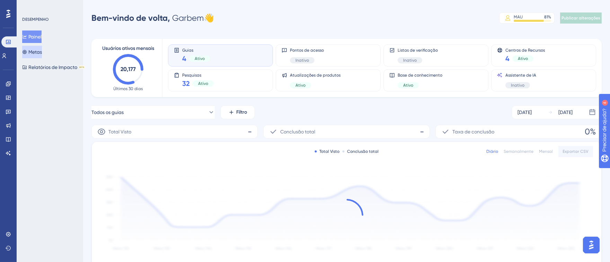
click at [38, 48] on font "Metas" at bounding box center [35, 52] width 14 height 8
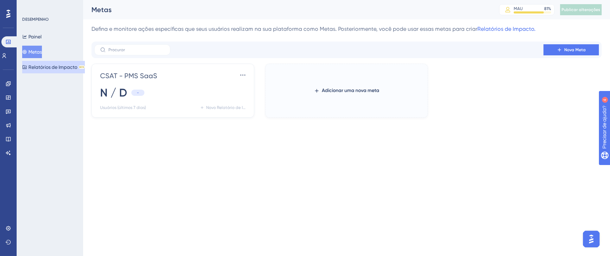
click at [49, 68] on font "Relatórios de Impacto" at bounding box center [52, 67] width 49 height 6
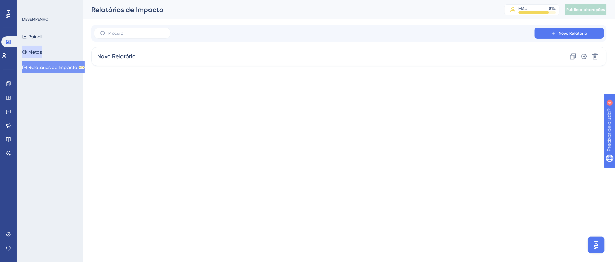
click at [42, 52] on font "Metas" at bounding box center [35, 52] width 14 height 6
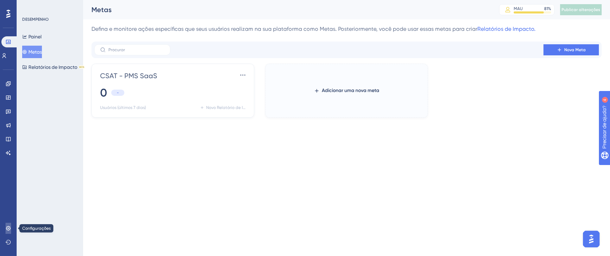
click at [11, 228] on link at bounding box center [9, 228] width 6 height 11
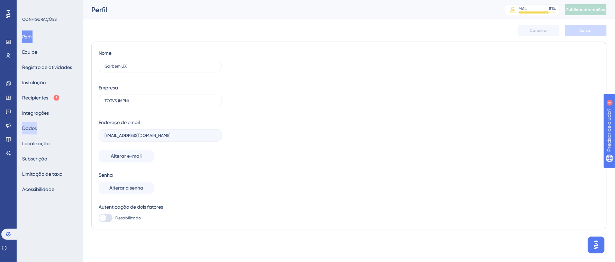
click at [37, 126] on font "Dados" at bounding box center [29, 128] width 15 height 6
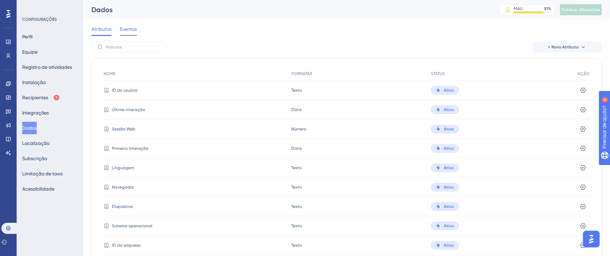
click at [128, 28] on font "Eventos" at bounding box center [128, 29] width 17 height 6
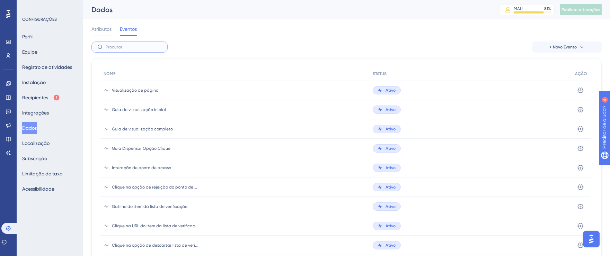
click at [134, 45] on input "text" at bounding box center [134, 47] width 56 height 5
click at [108, 29] on font "Atributos" at bounding box center [101, 29] width 20 height 6
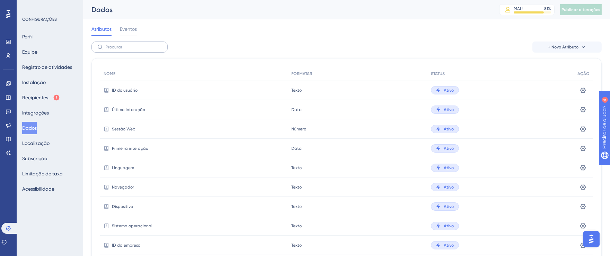
click at [121, 49] on label at bounding box center [129, 47] width 76 height 11
click at [121, 49] on input "text" at bounding box center [134, 47] width 56 height 5
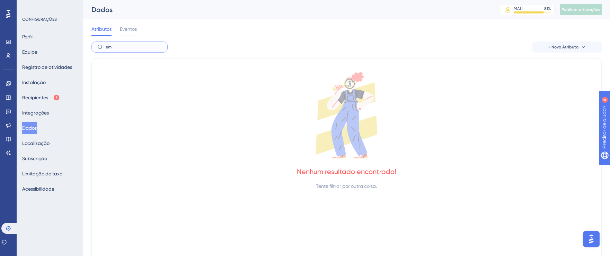
type input "e"
type input "n"
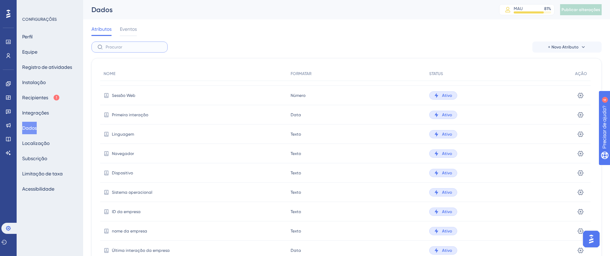
scroll to position [80, 0]
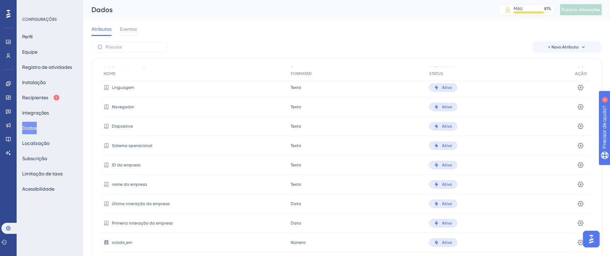
click at [129, 186] on font "nome da empresa" at bounding box center [129, 184] width 35 height 5
click at [583, 14] on icon at bounding box center [580, 10] width 7 height 7
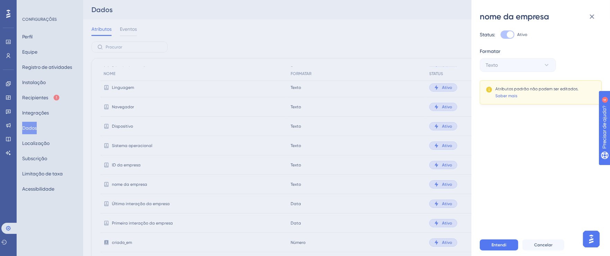
click at [549, 56] on div "Formatar Texto" at bounding box center [538, 59] width 116 height 25
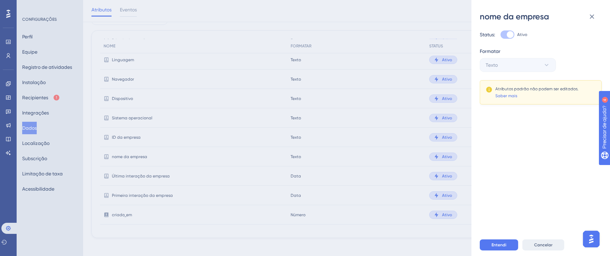
scroll to position [32, 0]
click at [534, 248] on font "Cancelar" at bounding box center [543, 245] width 18 height 5
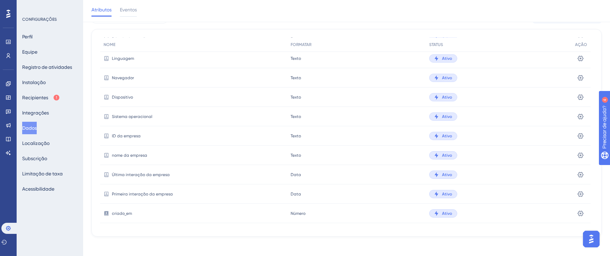
click at [25, 150] on div "Perfil Equipe Registro de atividades Instalação Recipientes Integrações Dados L…" at bounding box center [50, 112] width 56 height 165
click at [33, 146] on font "Localização" at bounding box center [35, 143] width 27 height 8
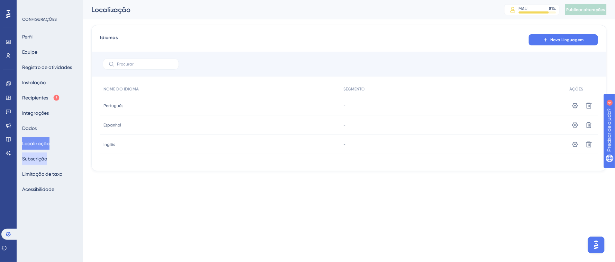
click at [44, 157] on font "Subscrição" at bounding box center [34, 159] width 25 height 6
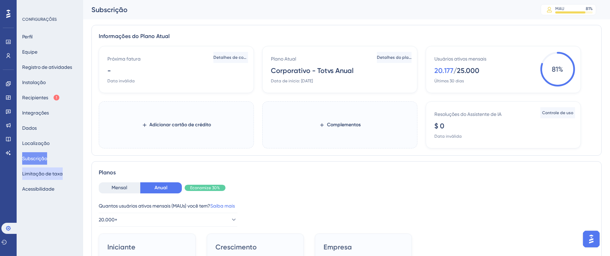
click at [45, 172] on font "Limitação de taxa" at bounding box center [42, 174] width 41 height 6
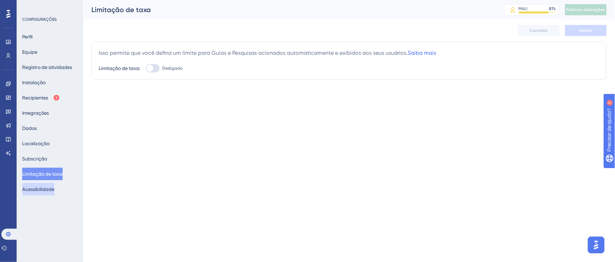
click at [47, 185] on font "Acessibilidade" at bounding box center [38, 189] width 32 height 8
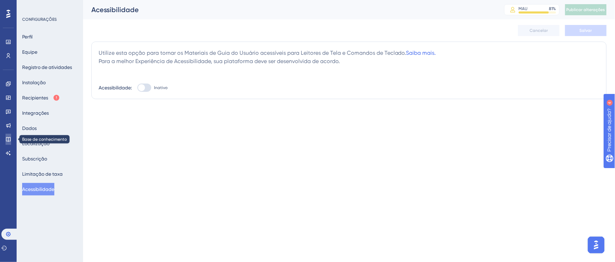
click at [10, 136] on link at bounding box center [9, 139] width 6 height 11
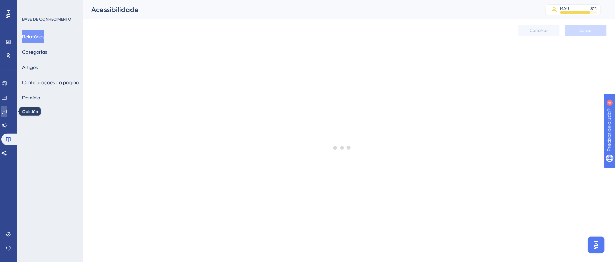
click at [7, 112] on icon at bounding box center [4, 112] width 5 height 5
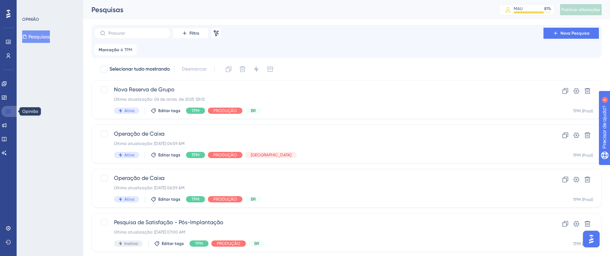
click at [11, 113] on link at bounding box center [9, 111] width 17 height 11
click at [7, 124] on icon at bounding box center [4, 126] width 6 height 6
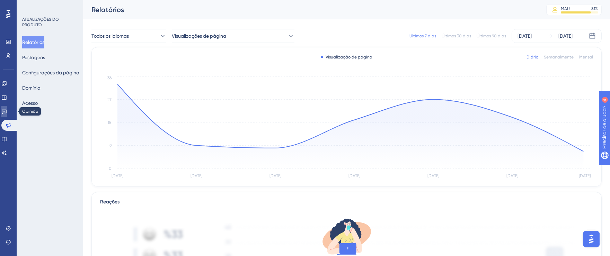
click at [7, 117] on link at bounding box center [4, 111] width 6 height 11
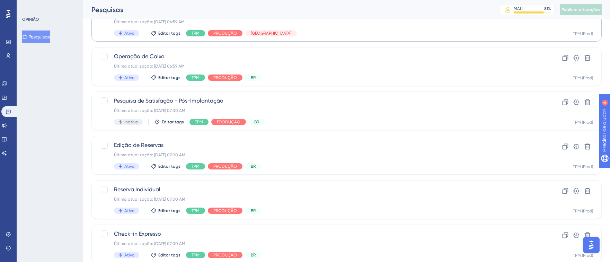
scroll to position [129, 0]
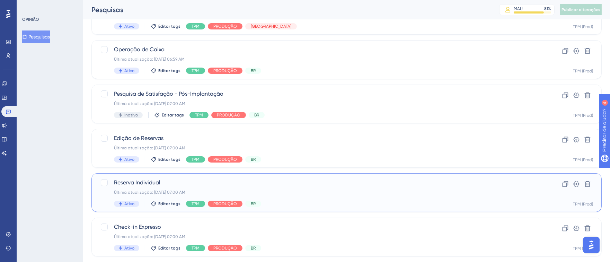
click at [383, 193] on div "Última atualização: [DATE] 07:00 AM" at bounding box center [319, 192] width 410 height 6
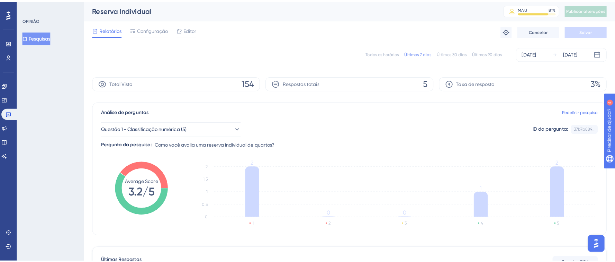
scroll to position [164, 0]
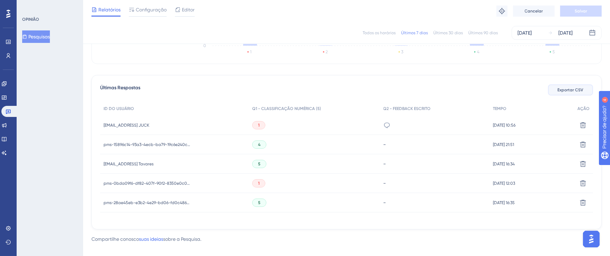
click at [567, 93] on button "Exportar CSV" at bounding box center [570, 89] width 45 height 11
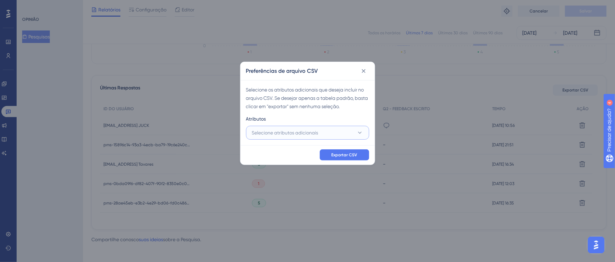
click at [312, 131] on font "Selecione atributos adicionais" at bounding box center [285, 133] width 66 height 6
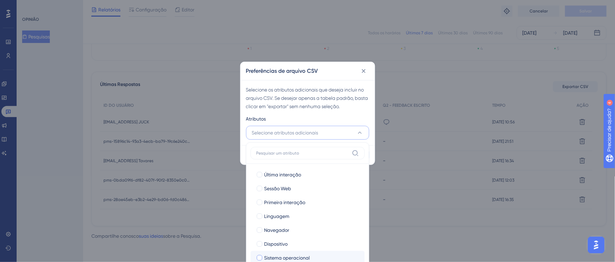
scroll to position [0, 0]
click at [259, 175] on div at bounding box center [260, 175] width 6 height 6
checkbox input "true"
click at [259, 188] on div at bounding box center [260, 189] width 6 height 6
checkbox input "true"
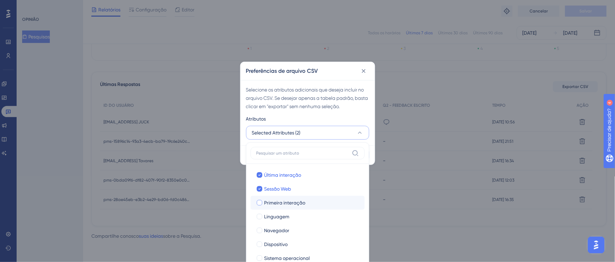
click at [260, 199] on label "Primeira interação" at bounding box center [307, 202] width 103 height 8
checkbox input "true"
click at [263, 217] on div at bounding box center [259, 216] width 7 height 7
checkbox input "true"
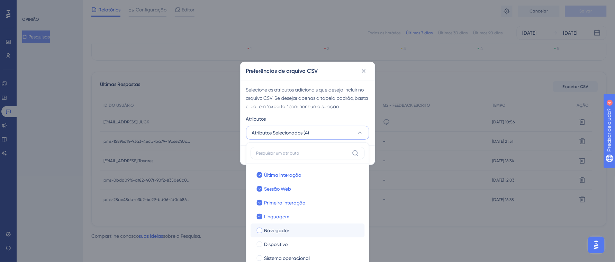
click at [258, 234] on label "Navegador" at bounding box center [307, 230] width 103 height 8
checkbox input "true"
click at [260, 242] on div at bounding box center [260, 244] width 6 height 6
checkbox input "true"
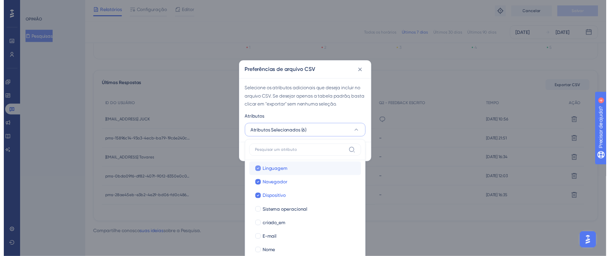
scroll to position [47, 0]
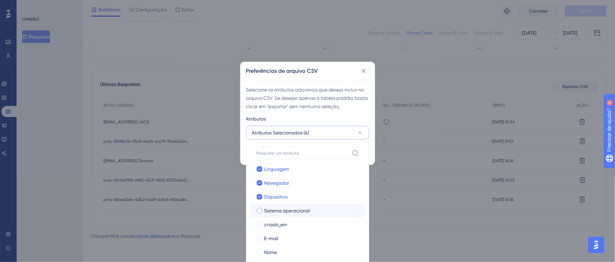
click at [261, 209] on div at bounding box center [260, 211] width 6 height 6
checkbox input "true"
click at [261, 227] on div at bounding box center [259, 224] width 7 height 7
checkbox input "true"
click at [261, 239] on div at bounding box center [260, 238] width 6 height 6
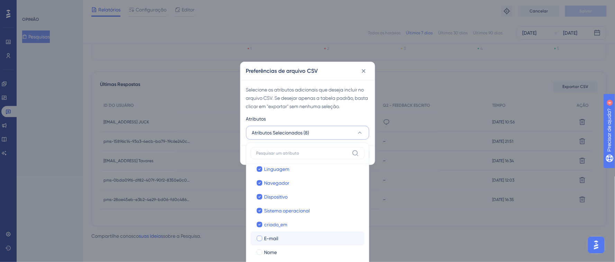
checkbox input "true"
click at [261, 248] on label "Nome" at bounding box center [307, 252] width 103 height 8
checkbox input "true"
click at [347, 114] on div "Selecione os atributos adicionais que deseja incluir no arquivo CSV. Se desejar…" at bounding box center [308, 112] width 134 height 65
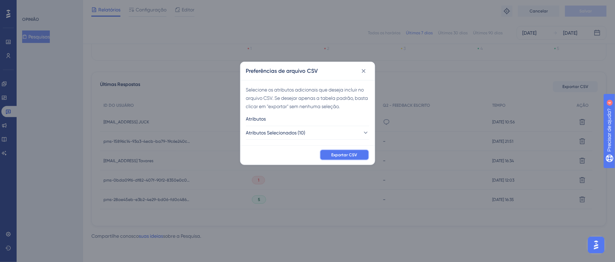
click at [349, 156] on font "Exportar CSV" at bounding box center [345, 154] width 26 height 5
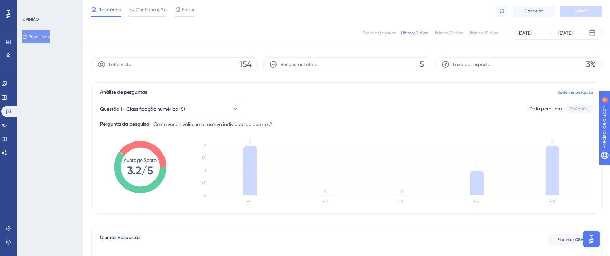
scroll to position [0, 0]
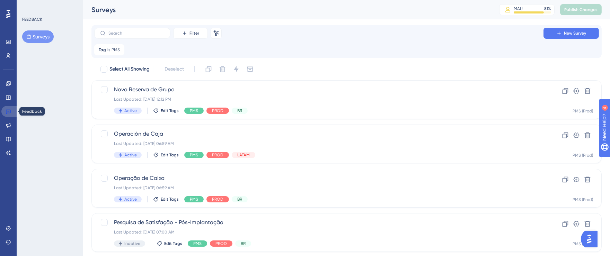
click at [9, 110] on icon at bounding box center [8, 112] width 5 height 5
click at [121, 51] on div "Tag is PMS PMS Remove" at bounding box center [109, 49] width 30 height 11
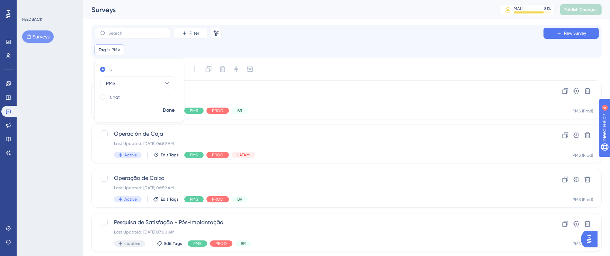
click at [121, 51] on div "Tag is PMS PMS Remove" at bounding box center [109, 49] width 30 height 11
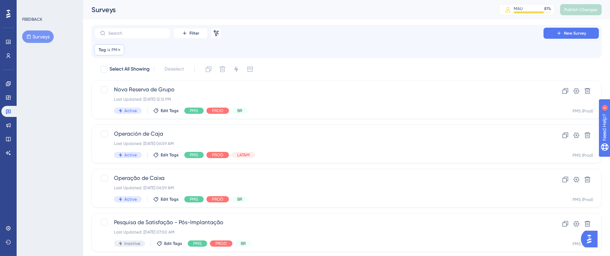
click at [121, 51] on div "Tag is PMS PMS Remove" at bounding box center [109, 49] width 30 height 11
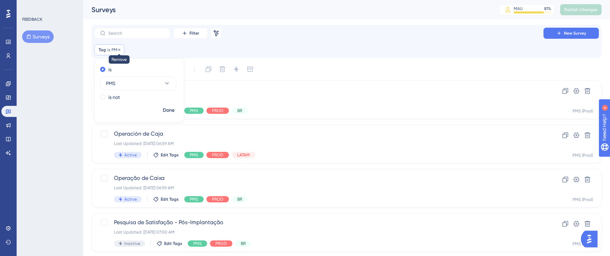
click at [120, 50] on icon at bounding box center [119, 50] width 4 height 4
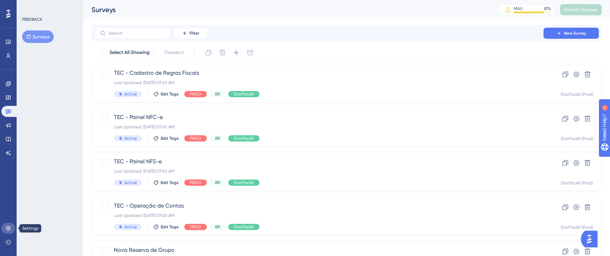
click at [9, 226] on icon at bounding box center [8, 228] width 5 height 5
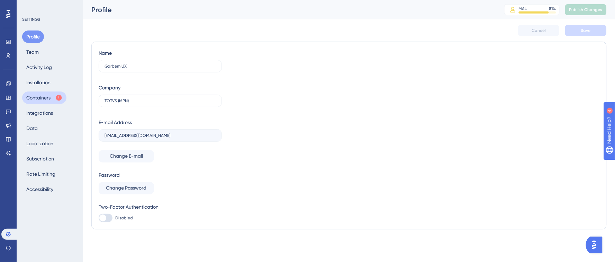
click at [30, 102] on button "Containers" at bounding box center [44, 97] width 44 height 12
